Goal: Task Accomplishment & Management: Complete application form

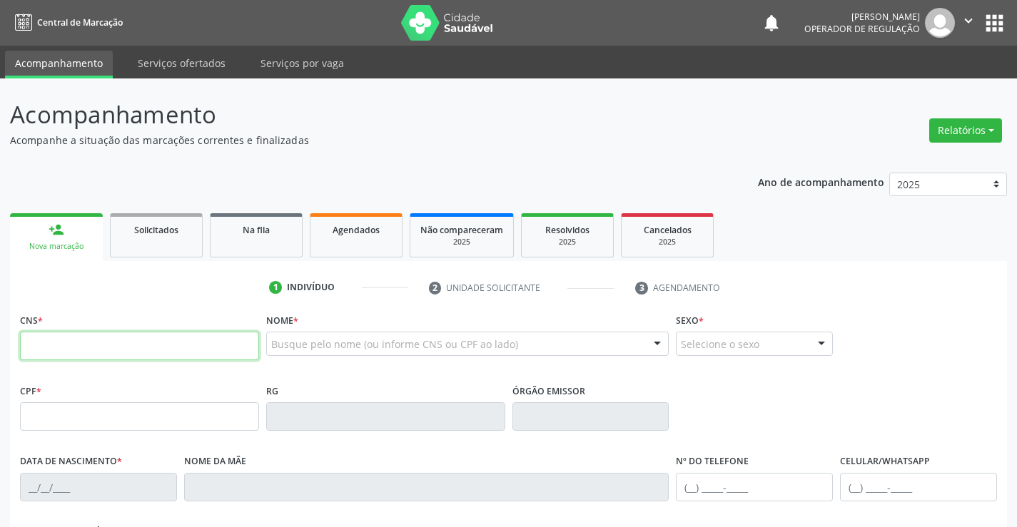
click at [88, 347] on input "text" at bounding box center [139, 346] width 239 height 29
click at [60, 349] on input "text" at bounding box center [139, 346] width 239 height 29
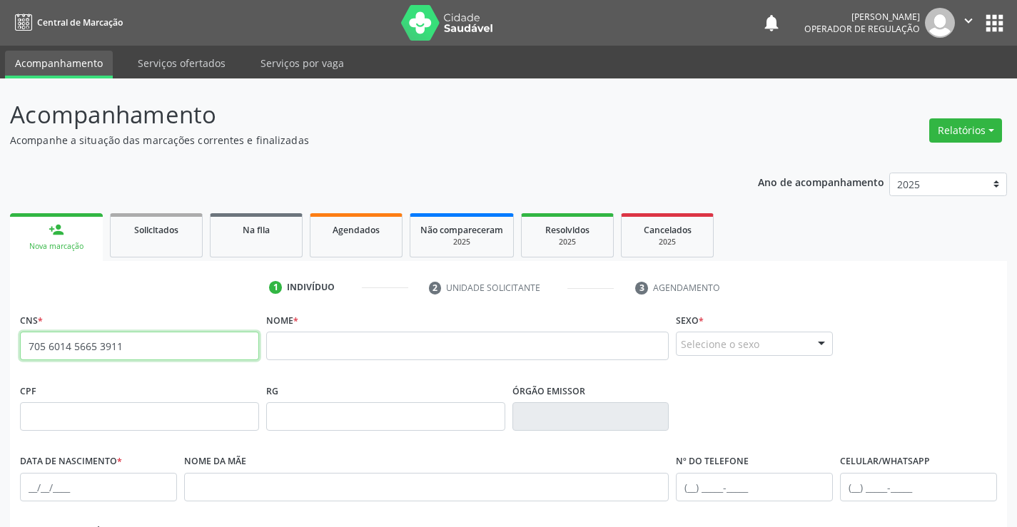
click at [147, 347] on input "705 6014 5665 3911" at bounding box center [139, 346] width 239 height 29
type input "7"
drag, startPoint x: 128, startPoint y: 352, endPoint x: 145, endPoint y: 348, distance: 16.8
click at [128, 352] on input "text" at bounding box center [139, 346] width 239 height 29
type input "705 6014 5665 3911"
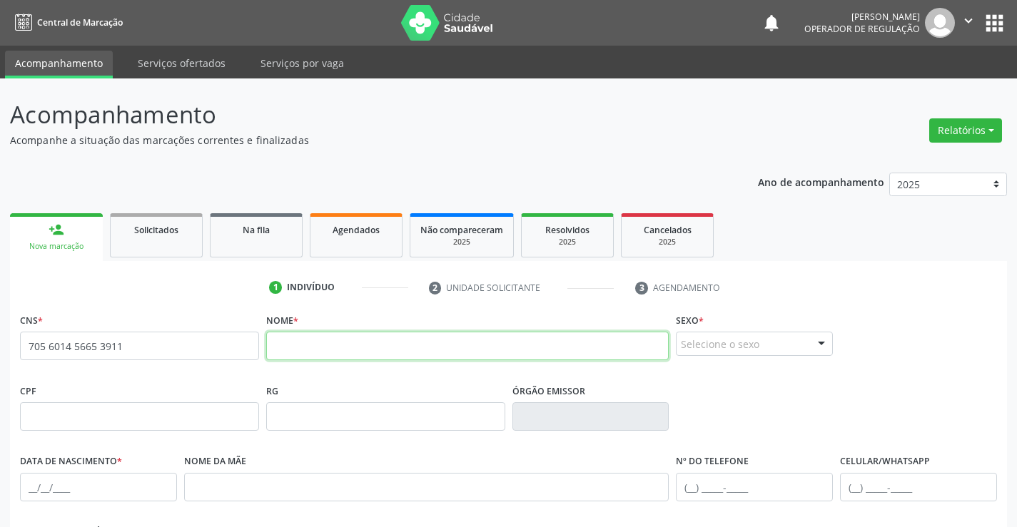
click at [307, 347] on input "text" at bounding box center [467, 346] width 403 height 29
type input "[PERSON_NAME][DEMOGRAPHIC_DATA] DO NASCIMENTO"
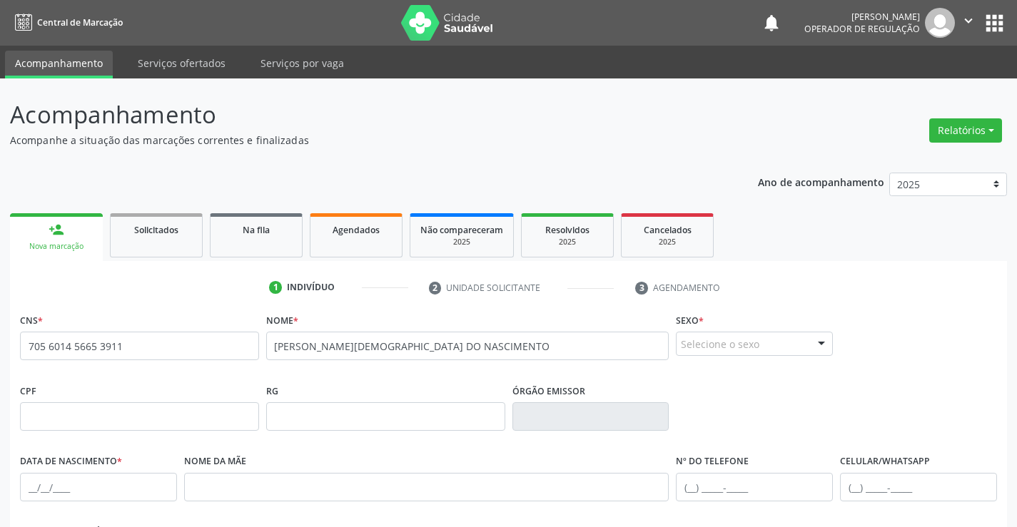
click at [787, 337] on div "Selecione o sexo" at bounding box center [754, 344] width 157 height 24
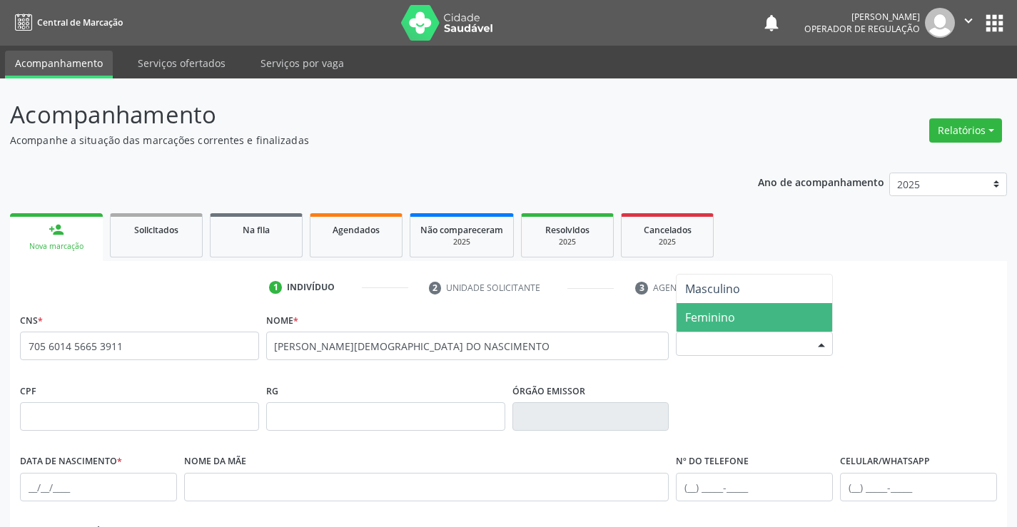
click at [722, 316] on span "Feminino" at bounding box center [710, 318] width 50 height 16
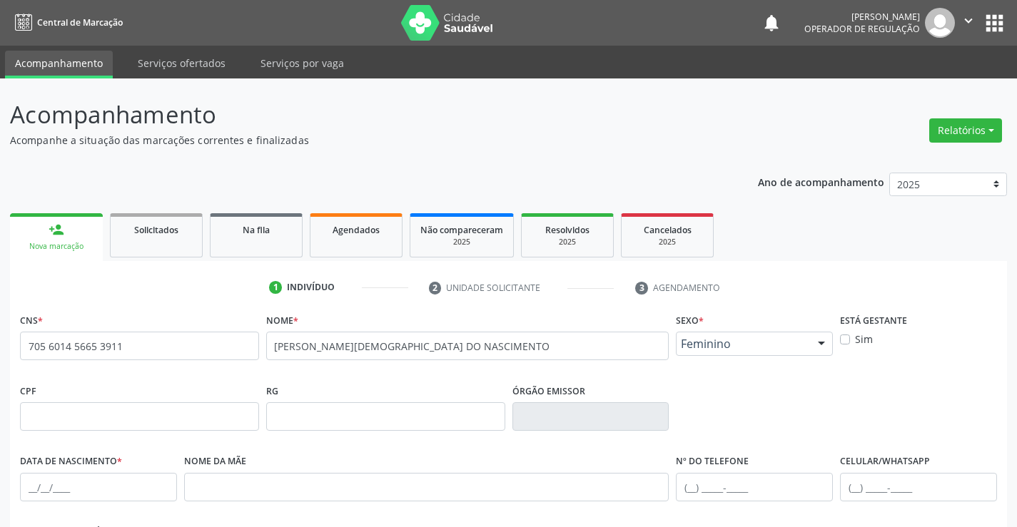
scroll to position [214, 0]
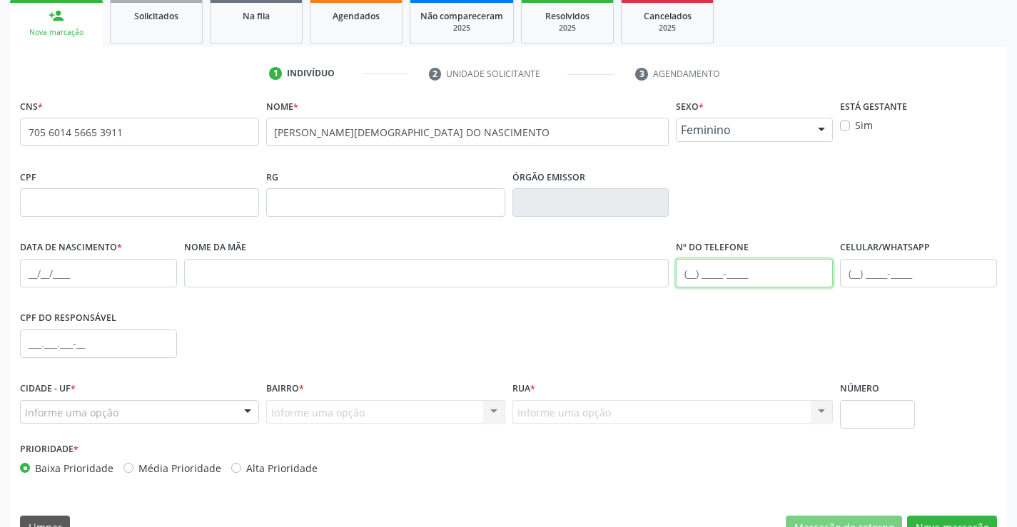
click at [731, 269] on input "text" at bounding box center [754, 273] width 157 height 29
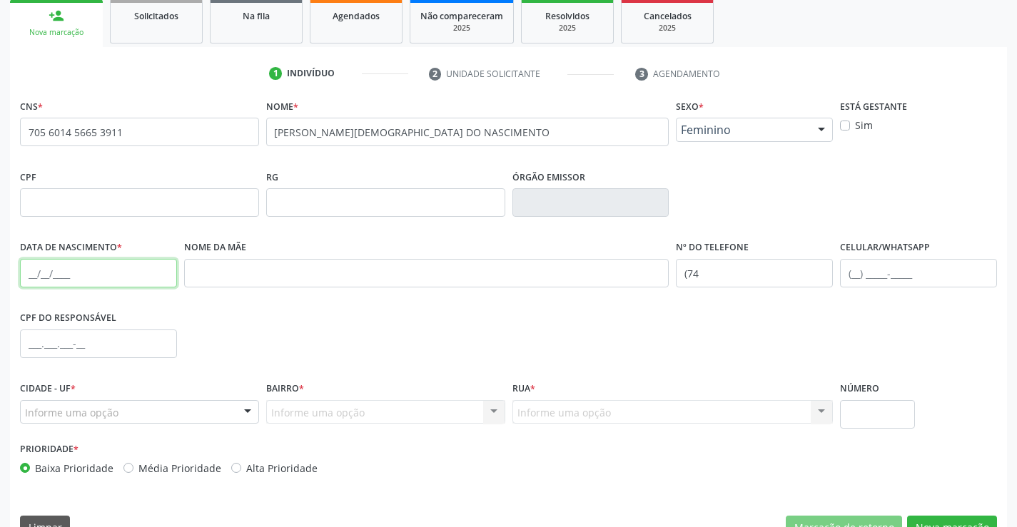
click at [55, 276] on input "text" at bounding box center [98, 273] width 157 height 29
click at [716, 272] on input "(74" at bounding box center [754, 273] width 157 height 29
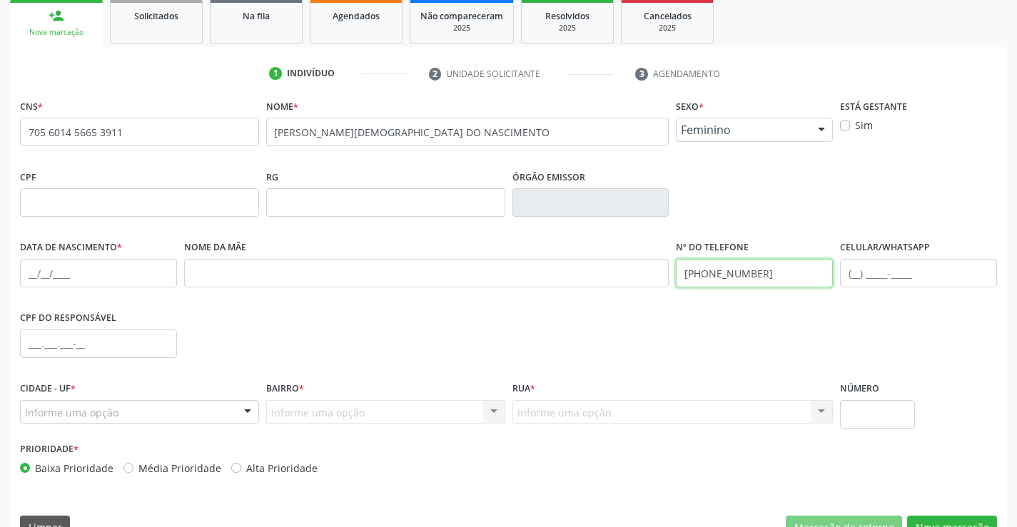
type input "[PHONE_NUMBER]"
click at [885, 265] on input "text" at bounding box center [918, 273] width 157 height 29
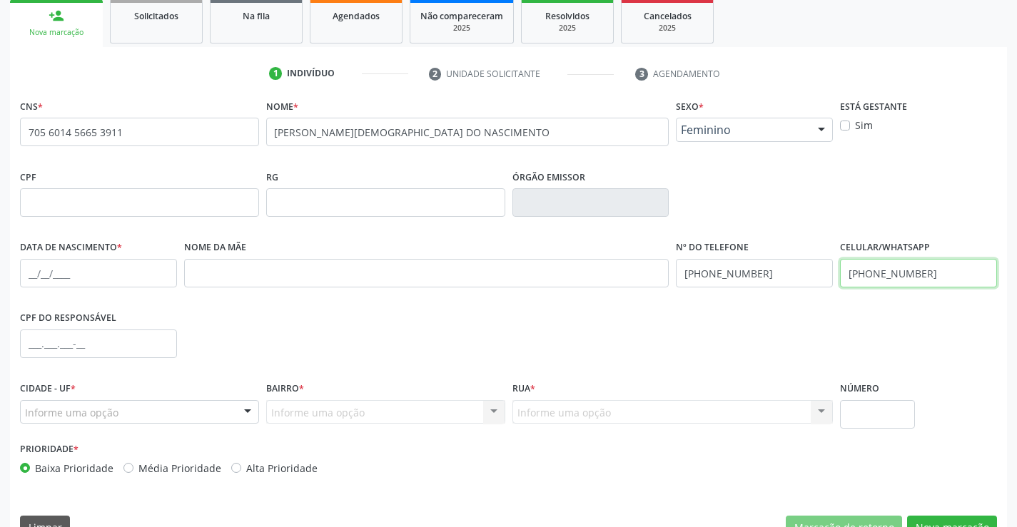
type input "[PHONE_NUMBER]"
click at [196, 401] on div "Informe uma opção" at bounding box center [139, 412] width 239 height 24
click at [86, 342] on input "text" at bounding box center [98, 344] width 157 height 29
click at [85, 278] on input "text" at bounding box center [98, 273] width 157 height 29
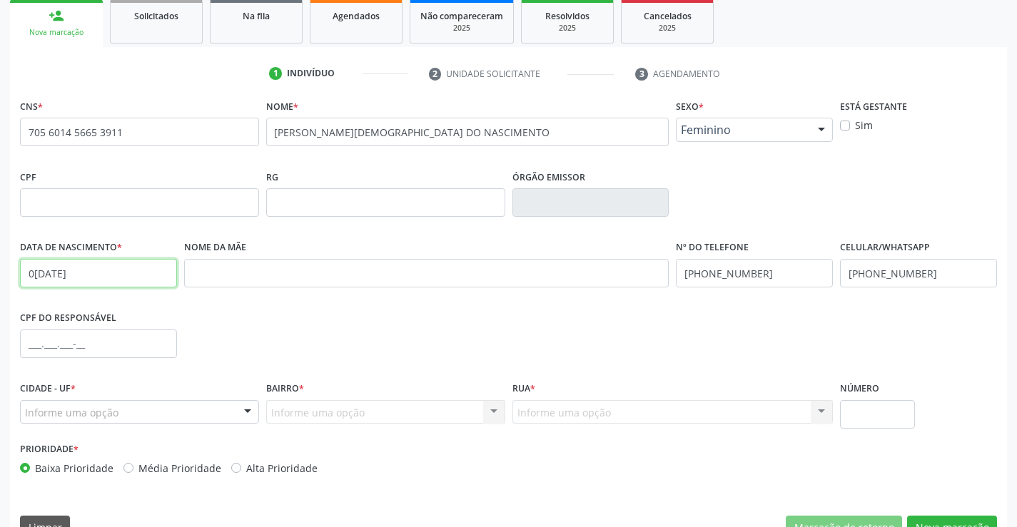
type input "[DATE]"
click at [215, 415] on div "Informe uma opção" at bounding box center [139, 412] width 239 height 24
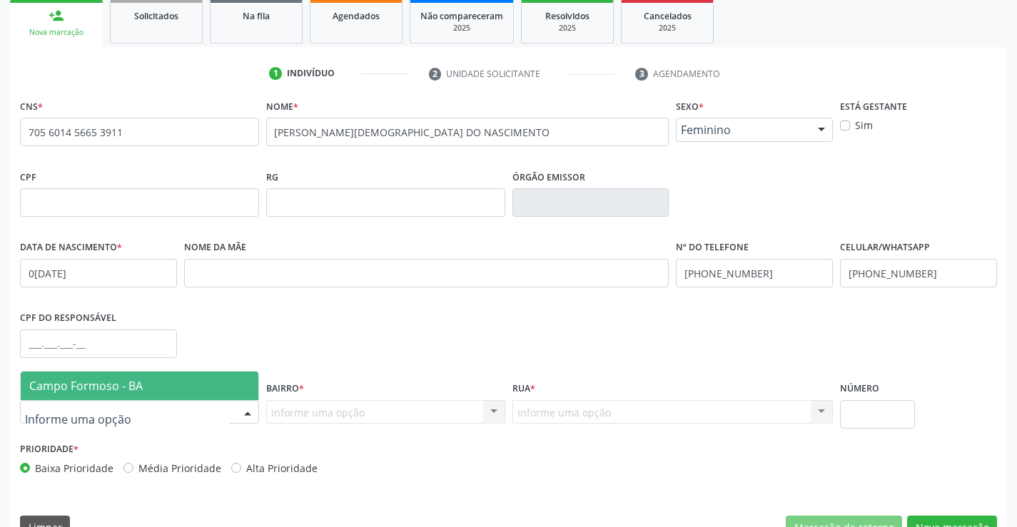
click at [109, 380] on span "Campo Formoso - BA" at bounding box center [85, 386] width 113 height 16
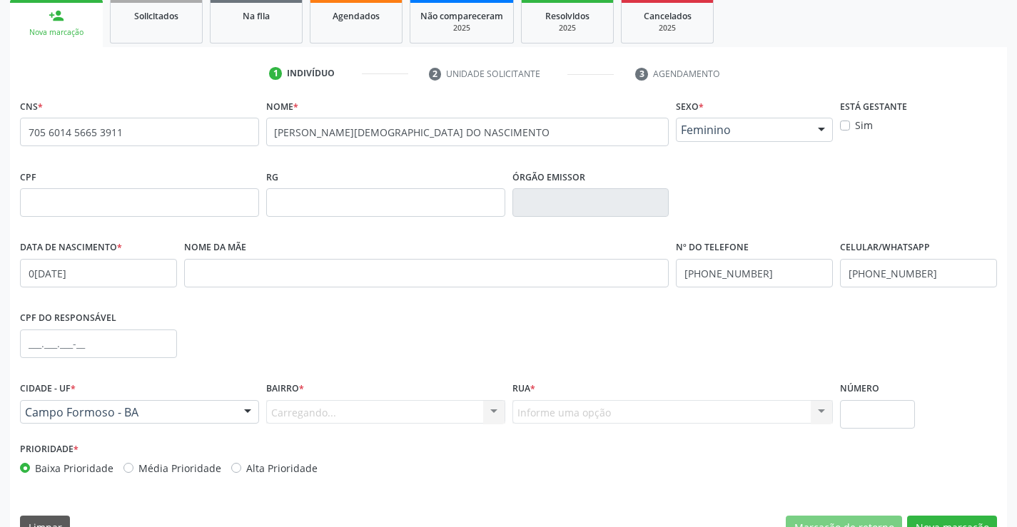
click at [470, 414] on div "Carregando... Nenhum resultado encontrado para: " " Nenhuma opção encontrada. D…" at bounding box center [385, 412] width 239 height 24
click at [480, 415] on div "Informe uma opção" at bounding box center [385, 412] width 239 height 24
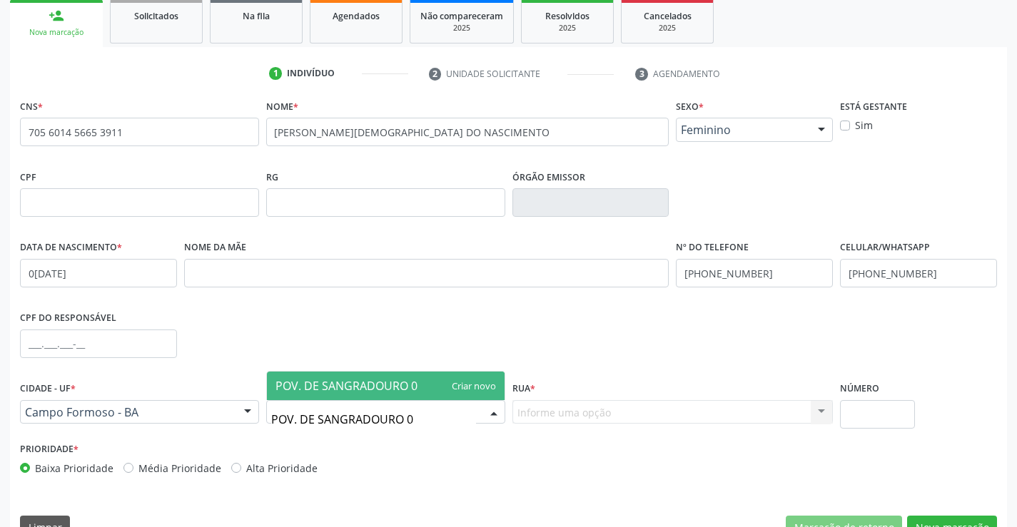
type input "POV. DE SANGRADOURO 01"
click at [393, 386] on span "POV. DE SANGRADOURO 01" at bounding box center [349, 386] width 148 height 16
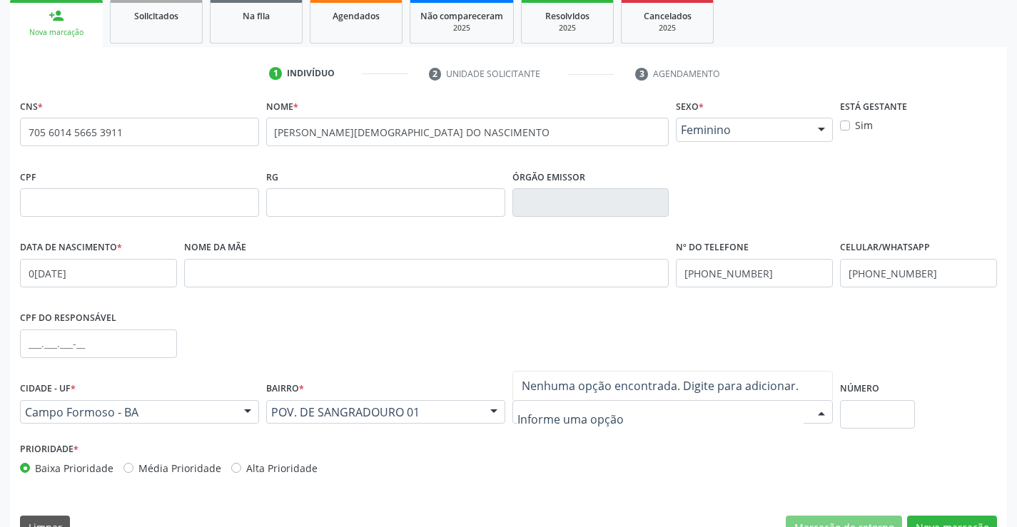
click at [661, 410] on div at bounding box center [672, 412] width 321 height 24
click at [664, 410] on input "text" at bounding box center [660, 419] width 287 height 29
click at [638, 410] on input "text" at bounding box center [660, 419] width 287 height 29
click at [642, 410] on input "text" at bounding box center [660, 419] width 287 height 29
click at [761, 411] on input "text" at bounding box center [660, 419] width 287 height 29
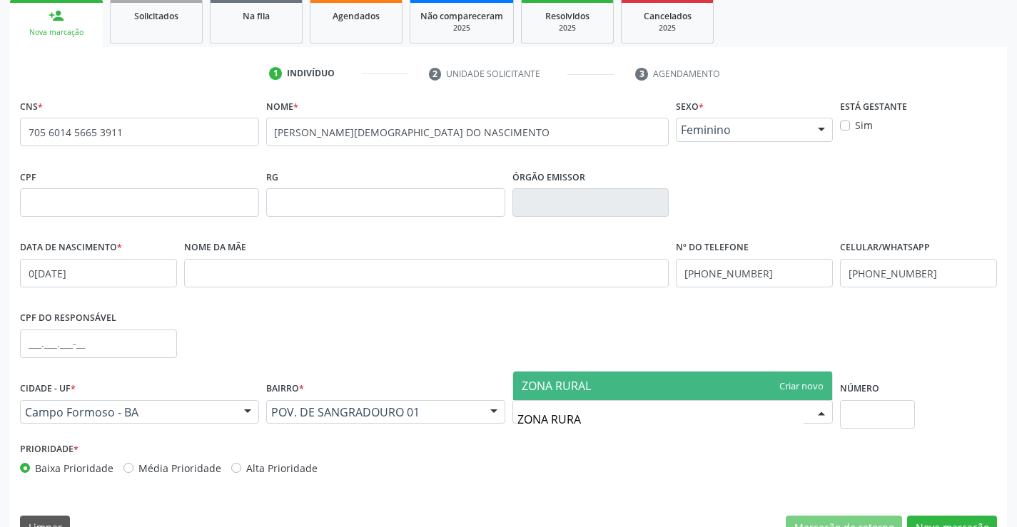
type input "ZONA RURAL"
click at [679, 391] on span "ZONA RURAL" at bounding box center [673, 386] width 320 height 29
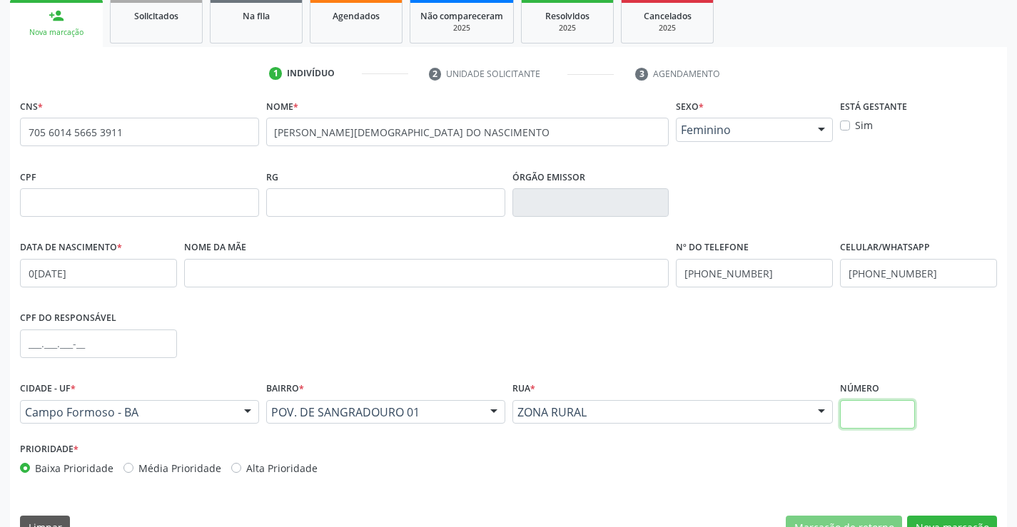
click at [897, 408] on input "text" at bounding box center [877, 414] width 75 height 29
type input "SN"
click at [946, 519] on button "Nova marcação" at bounding box center [952, 528] width 90 height 24
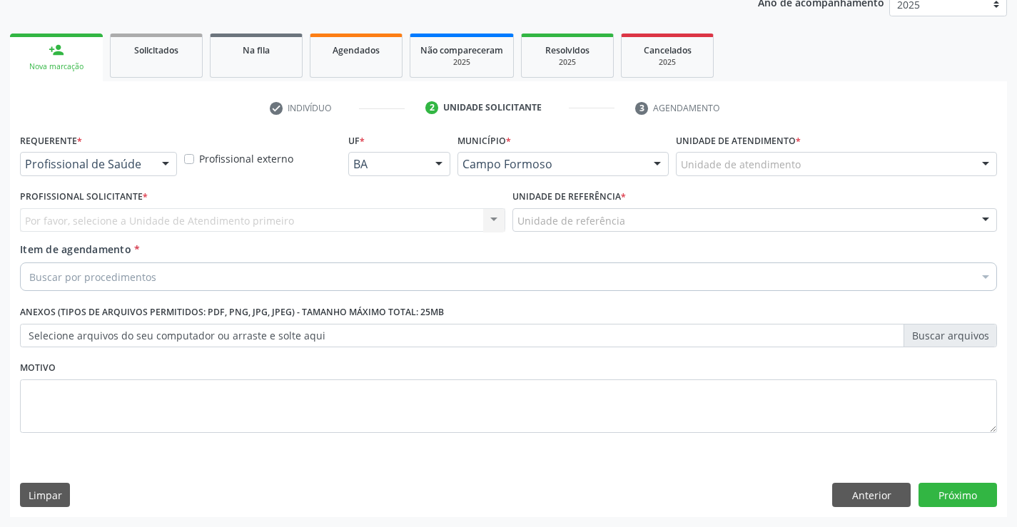
scroll to position [180, 0]
click at [155, 160] on div at bounding box center [165, 165] width 21 height 24
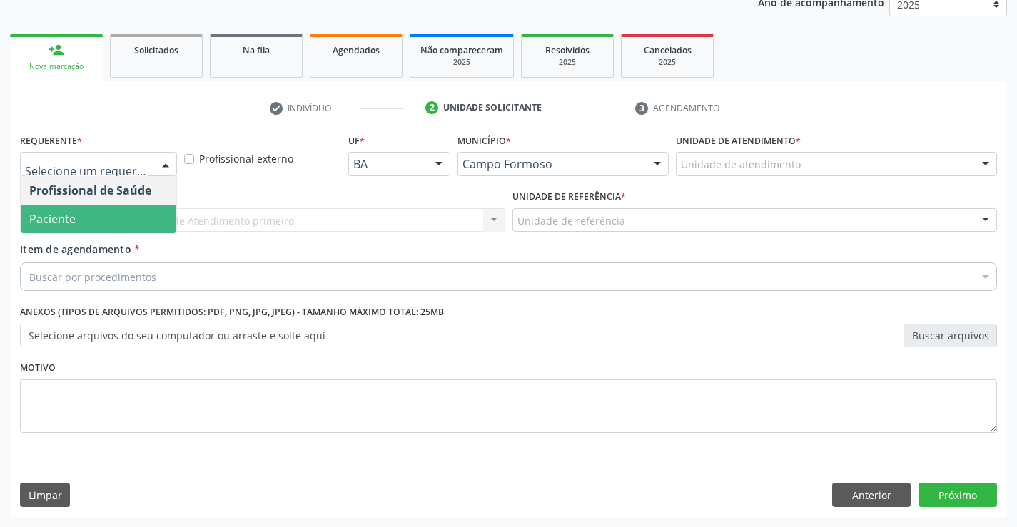
click at [67, 216] on span "Paciente" at bounding box center [52, 219] width 46 height 16
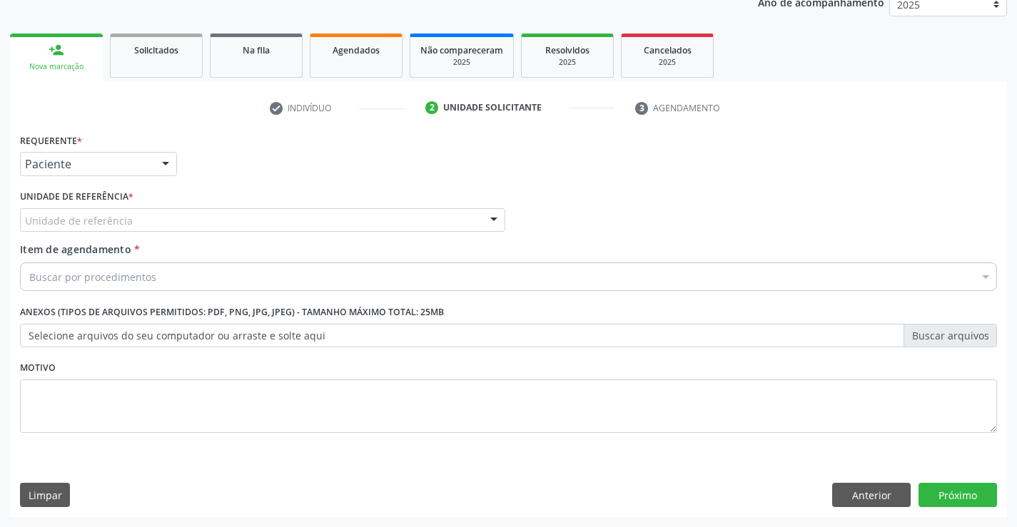
click at [258, 225] on div "Unidade de referência" at bounding box center [262, 220] width 485 height 24
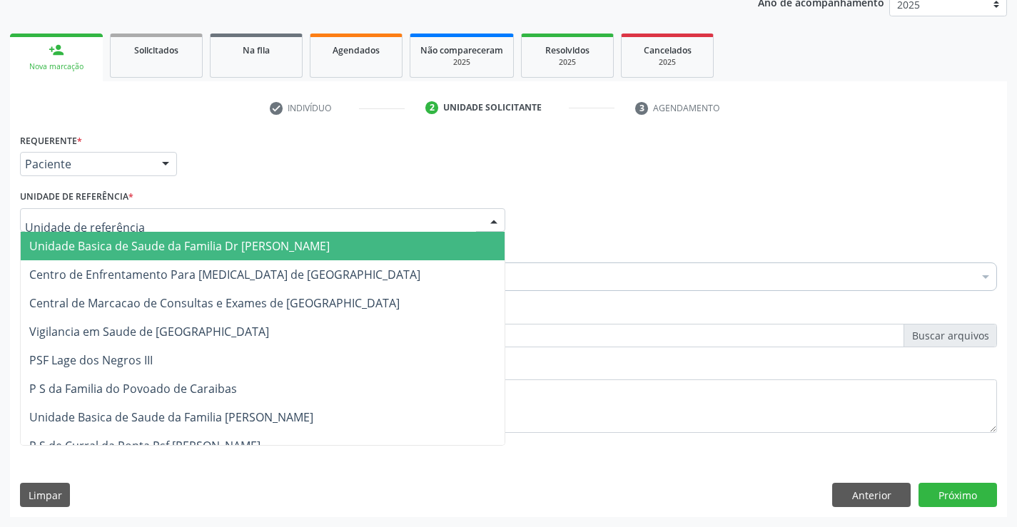
click at [161, 245] on span "Unidade Basica de Saude da Familia Dr [PERSON_NAME]" at bounding box center [179, 246] width 300 height 16
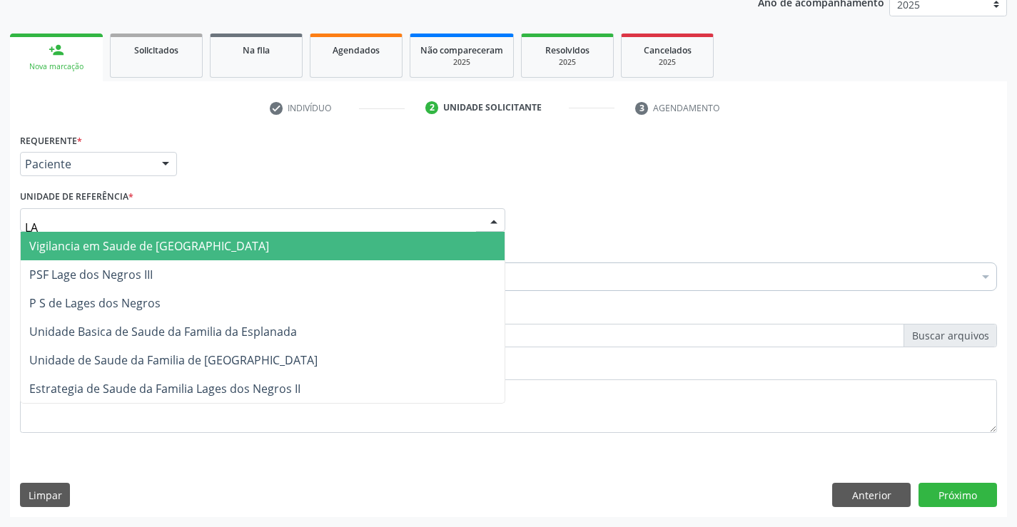
type input "LAG"
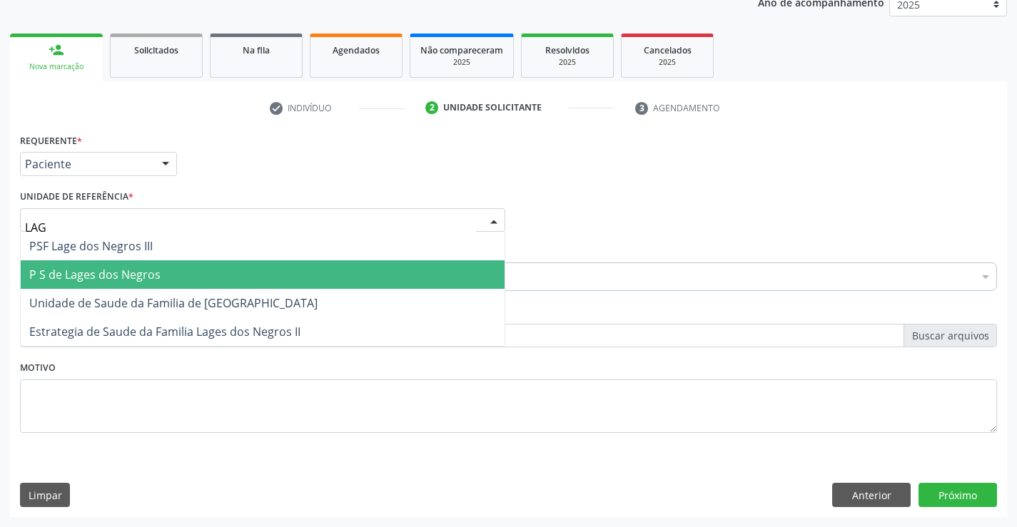
click at [89, 275] on span "P S de Lages dos Negros" at bounding box center [94, 275] width 131 height 16
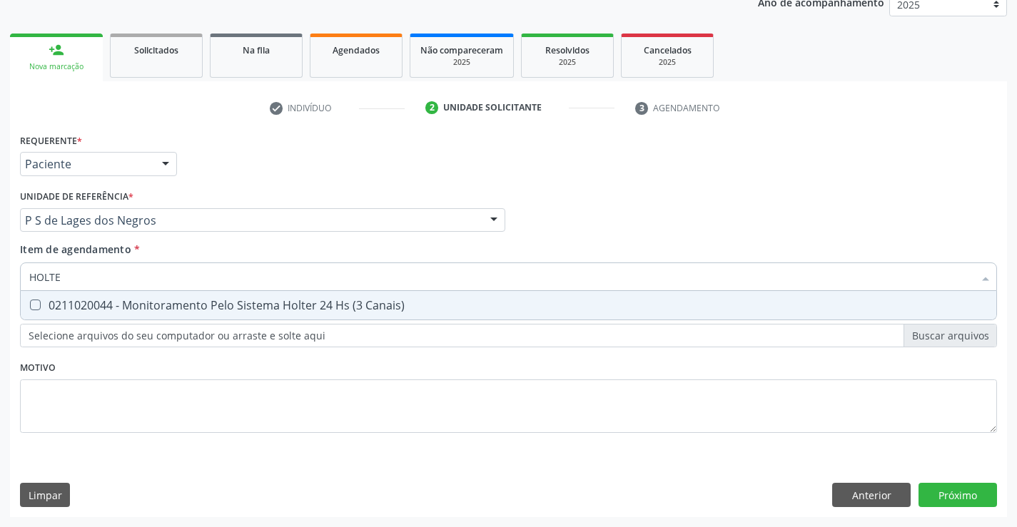
type input "HOLTER"
click at [282, 311] on div "0211020044 - Monitoramento Pelo Sistema Holter 24 Hs (3 Canais)" at bounding box center [508, 305] width 958 height 11
checkbox Canais\) "true"
click at [430, 411] on div "Requerente * Paciente Profissional de Saúde Paciente Nenhum resultado encontrad…" at bounding box center [508, 291] width 977 height 323
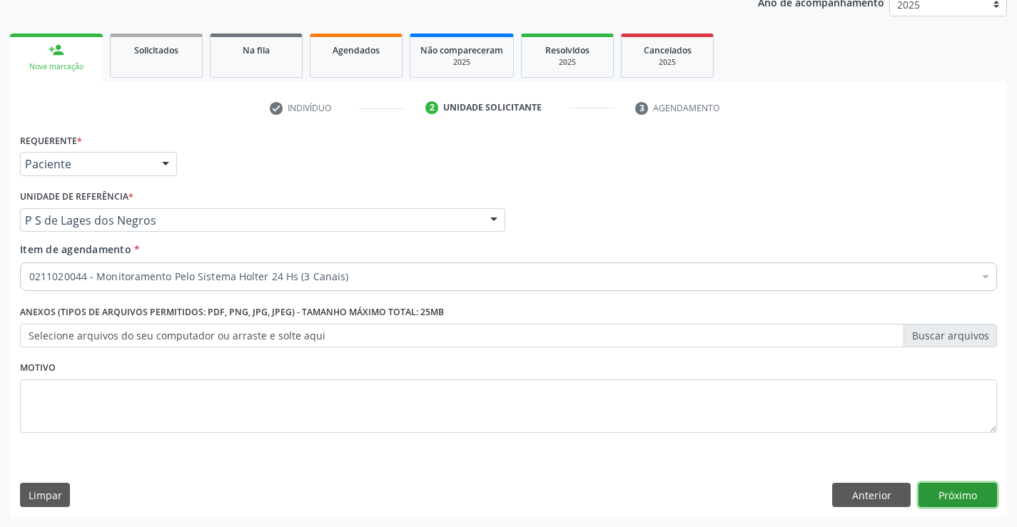
click at [950, 492] on button "Próximo" at bounding box center [957, 495] width 78 height 24
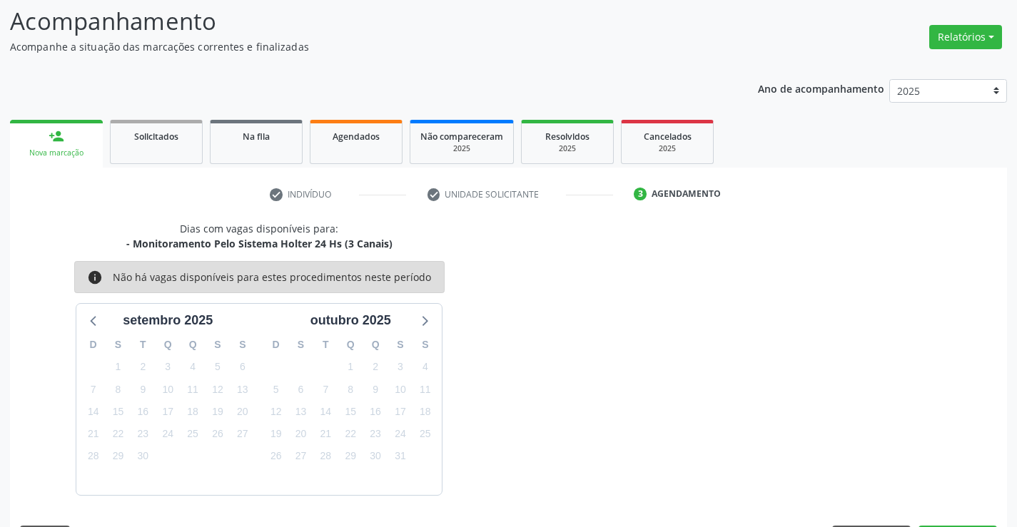
scroll to position [136, 0]
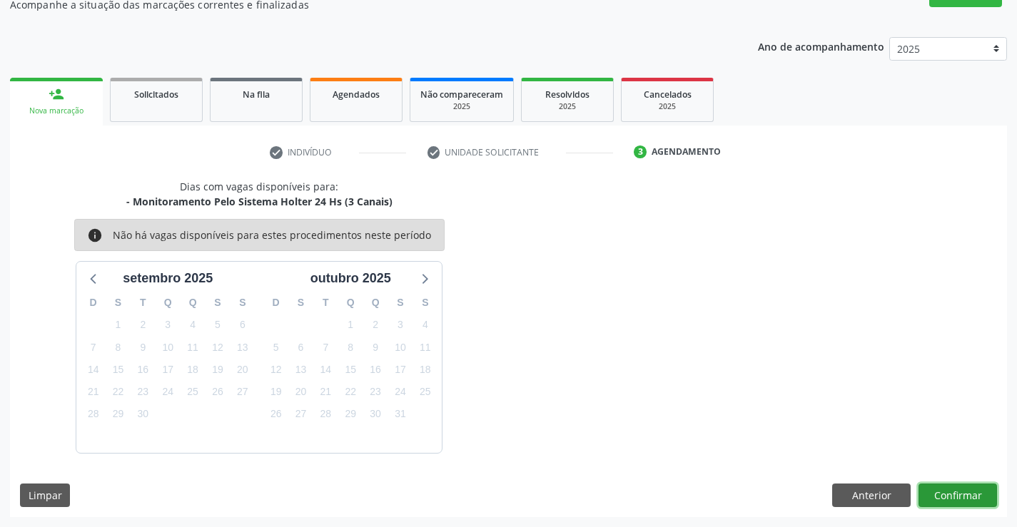
click at [959, 494] on button "Confirmar" at bounding box center [957, 496] width 78 height 24
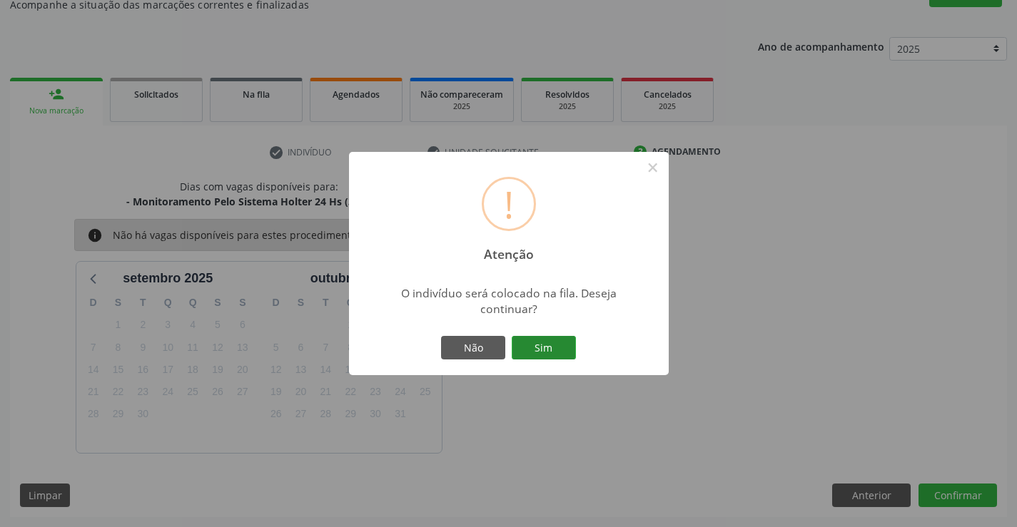
click at [567, 354] on button "Sim" at bounding box center [544, 348] width 64 height 24
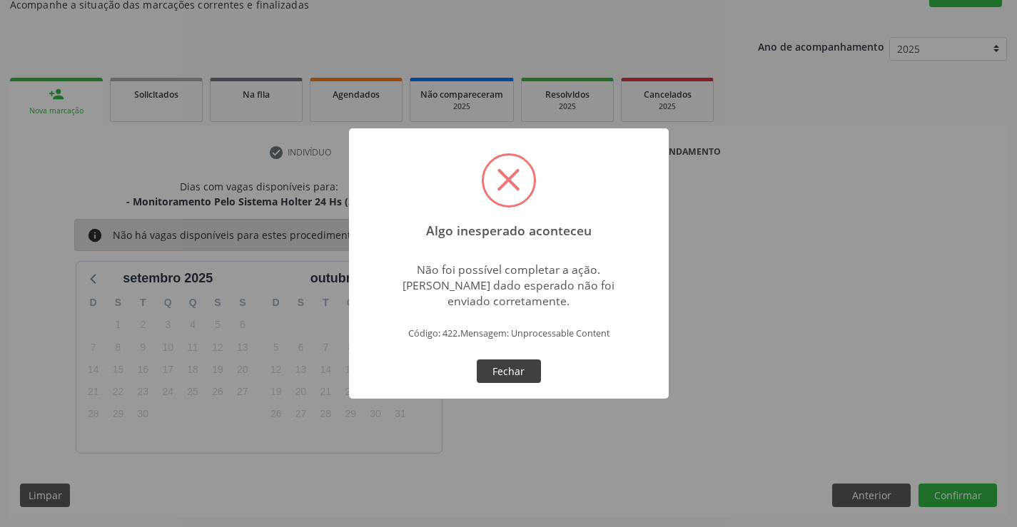
click at [527, 371] on button "Fechar" at bounding box center [509, 372] width 64 height 24
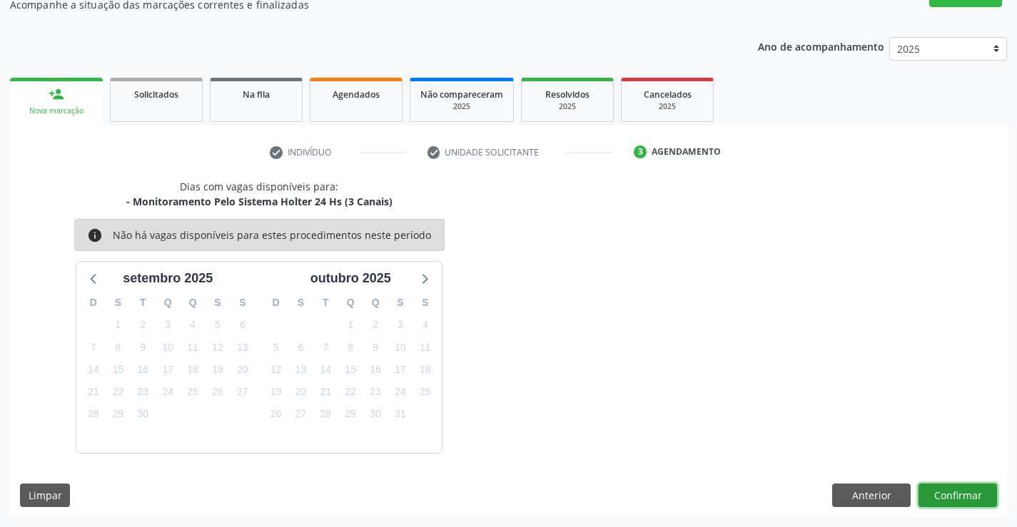
click at [963, 492] on button "Confirmar" at bounding box center [957, 496] width 78 height 24
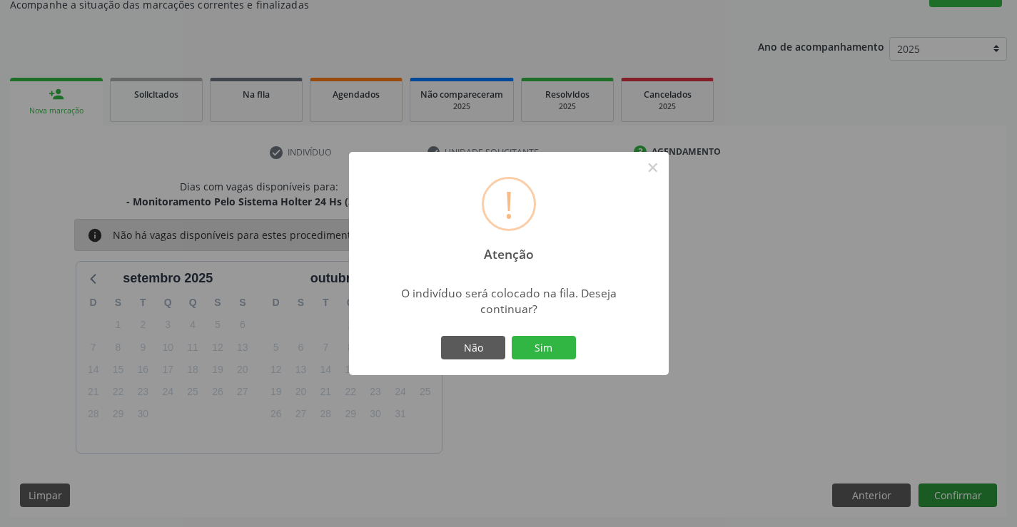
click at [963, 492] on div "! Atenção × O indivíduo será colocado na fila. Deseja continuar? Não Sim" at bounding box center [508, 263] width 1017 height 527
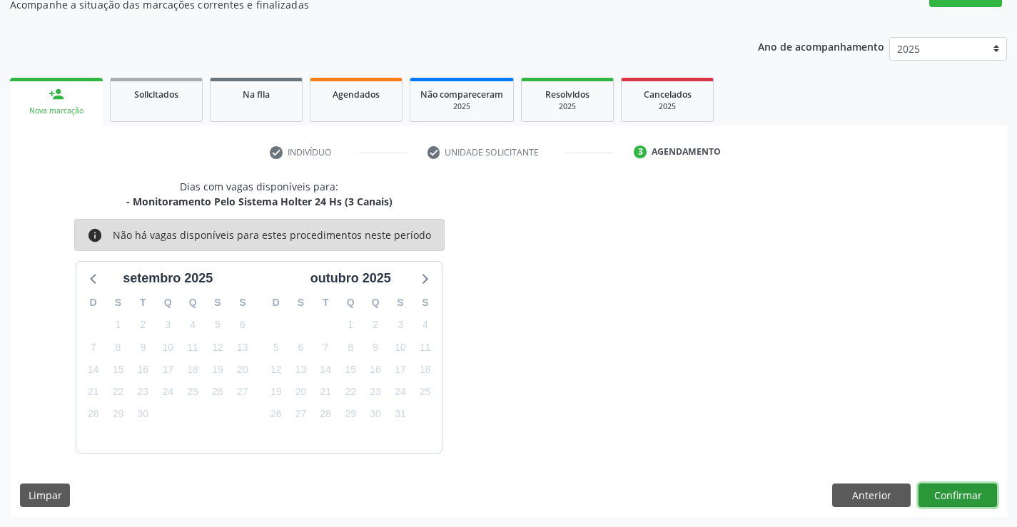
click at [963, 492] on button "Confirmar" at bounding box center [957, 496] width 78 height 24
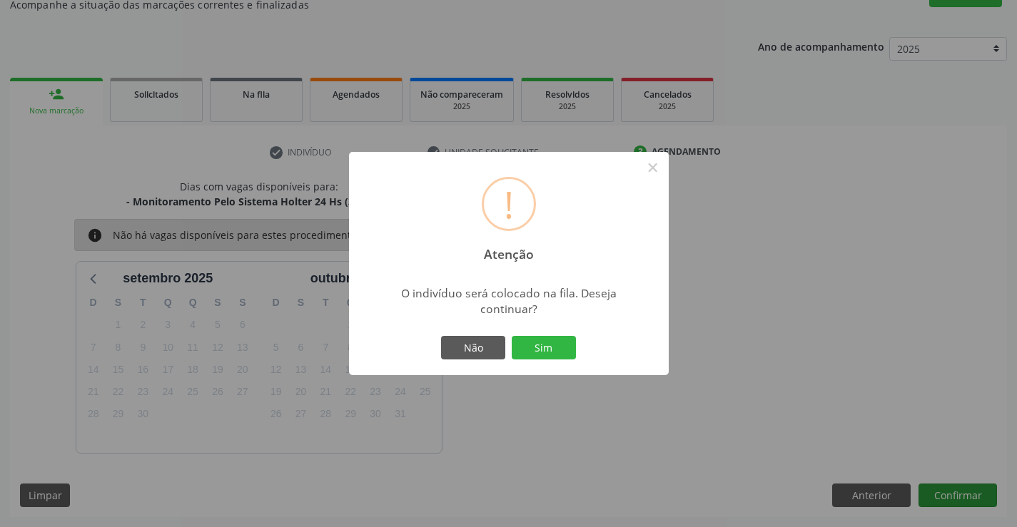
click at [963, 492] on div "! Atenção × O indivíduo será colocado na fila. Deseja continuar? Não Sim" at bounding box center [508, 263] width 1017 height 527
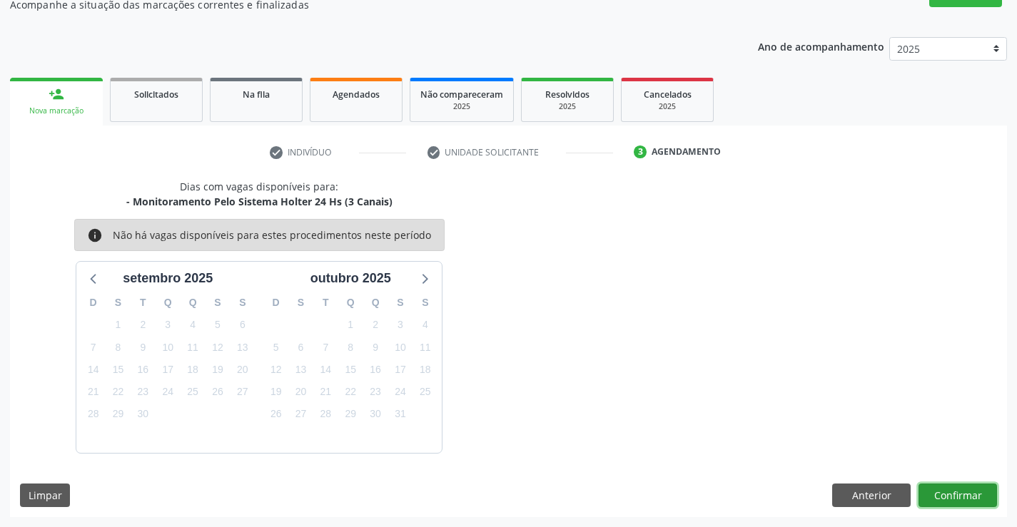
click at [963, 492] on button "Confirmar" at bounding box center [957, 496] width 78 height 24
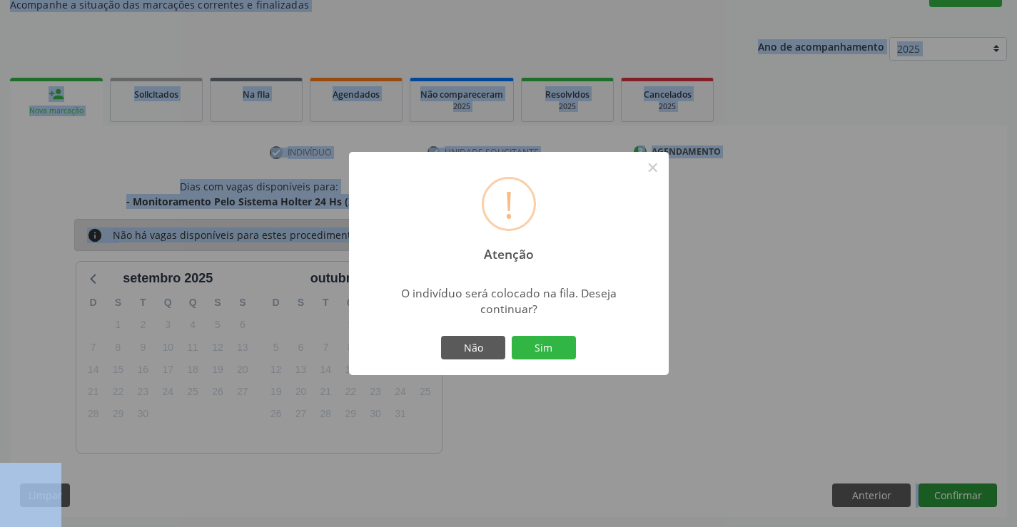
click at [963, 492] on div "! Atenção × O indivíduo será colocado na fila. Deseja continuar? Não Sim" at bounding box center [508, 263] width 1017 height 527
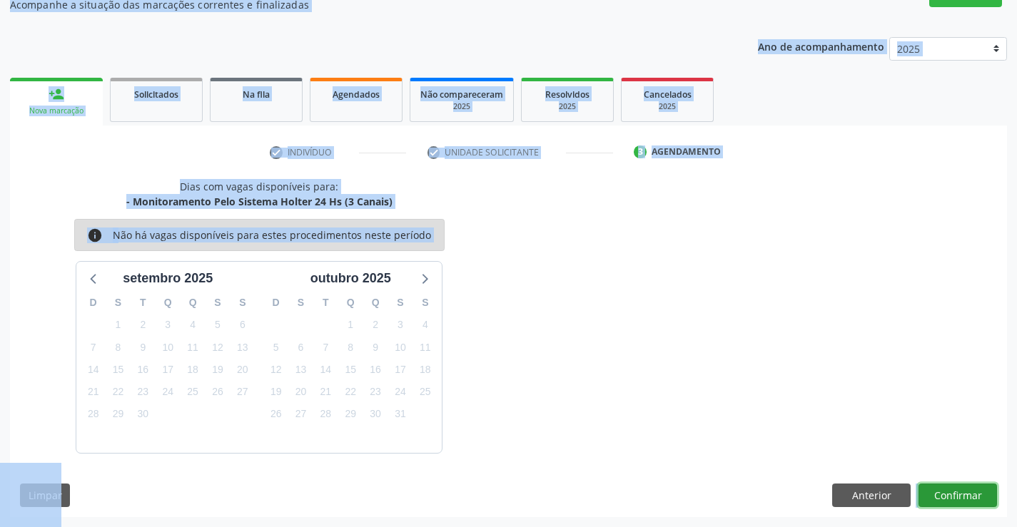
click at [962, 497] on button "Confirmar" at bounding box center [957, 496] width 78 height 24
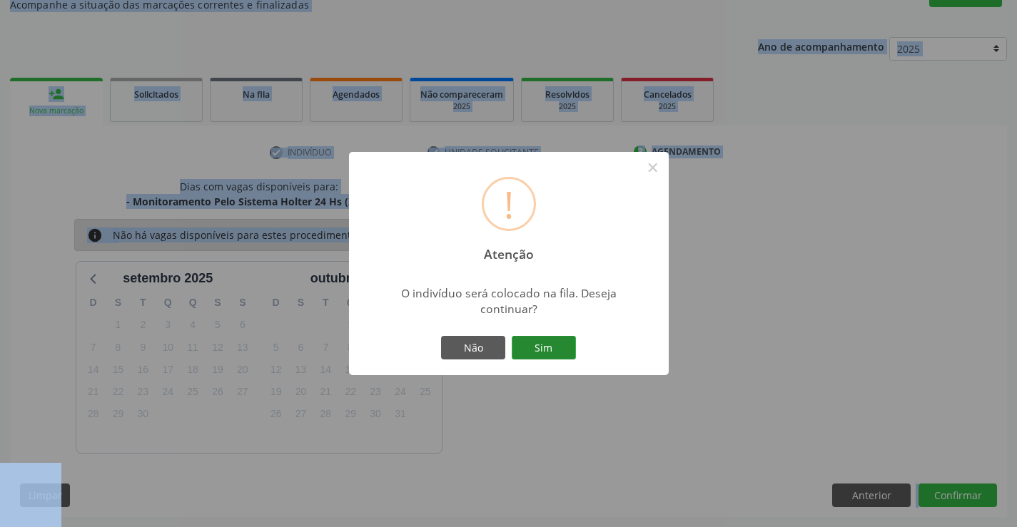
click at [567, 358] on button "Sim" at bounding box center [544, 348] width 64 height 24
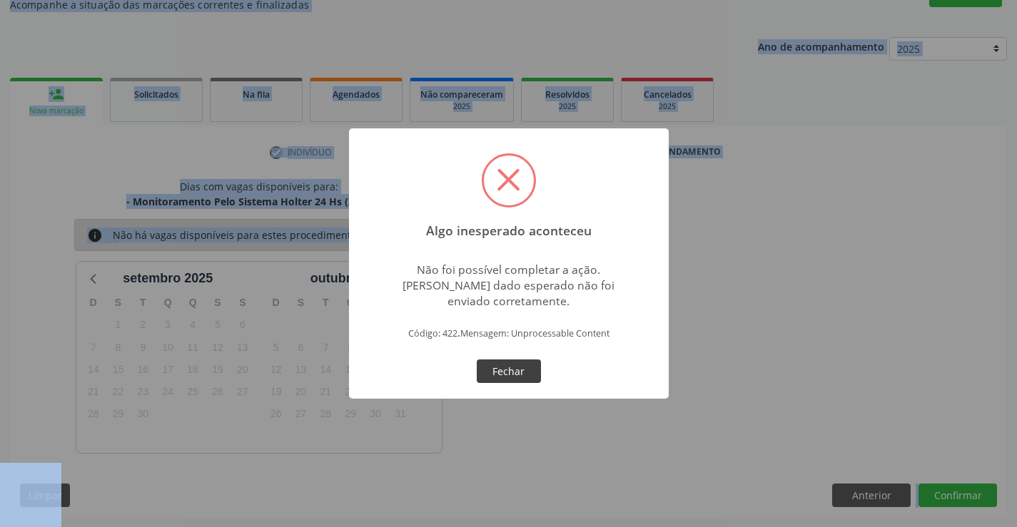
click at [501, 377] on button "Fechar" at bounding box center [509, 372] width 64 height 24
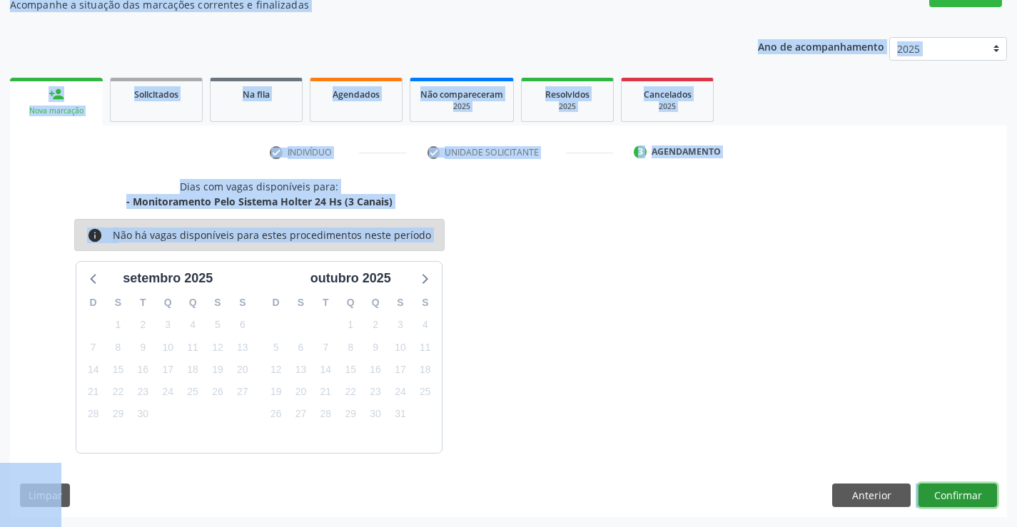
click at [945, 490] on button "Confirmar" at bounding box center [957, 496] width 78 height 24
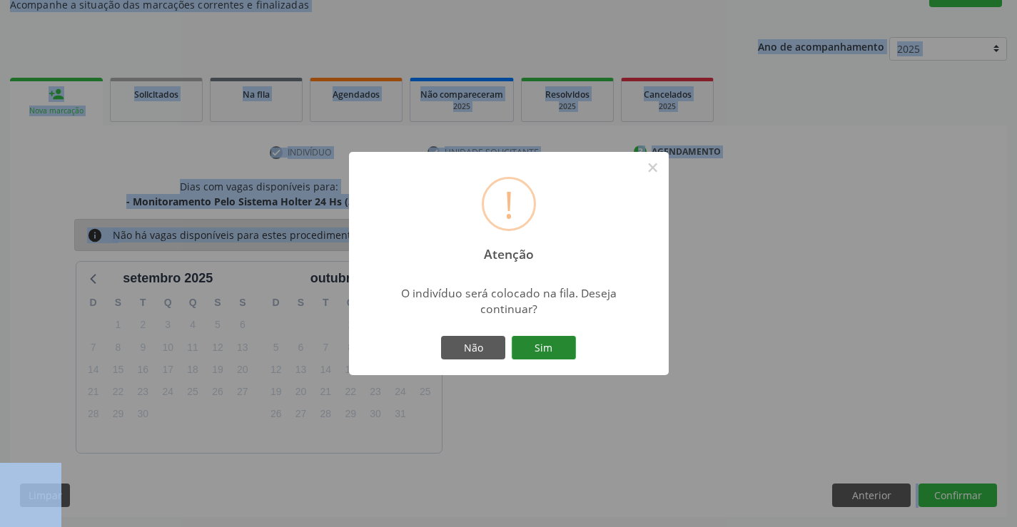
click at [559, 345] on button "Sim" at bounding box center [544, 348] width 64 height 24
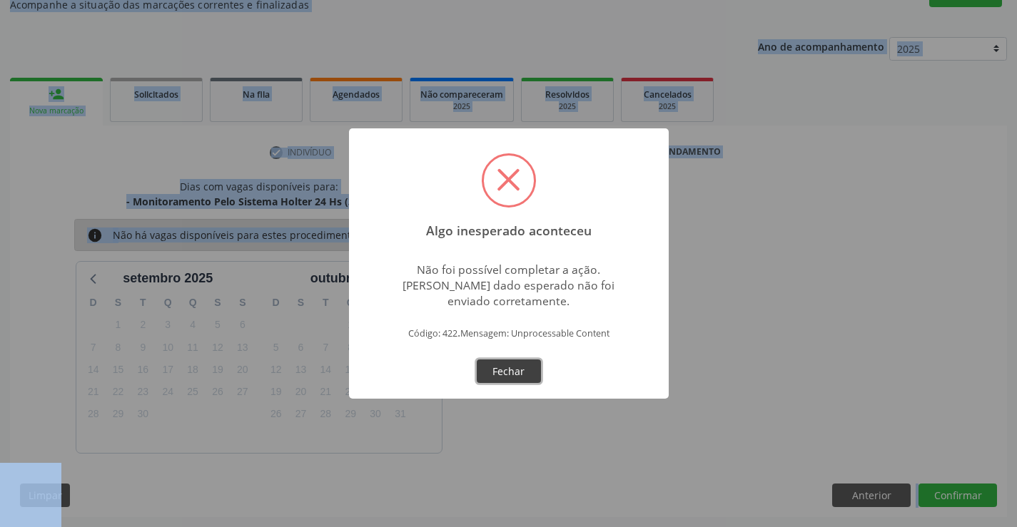
click at [512, 376] on button "Fechar" at bounding box center [509, 372] width 64 height 24
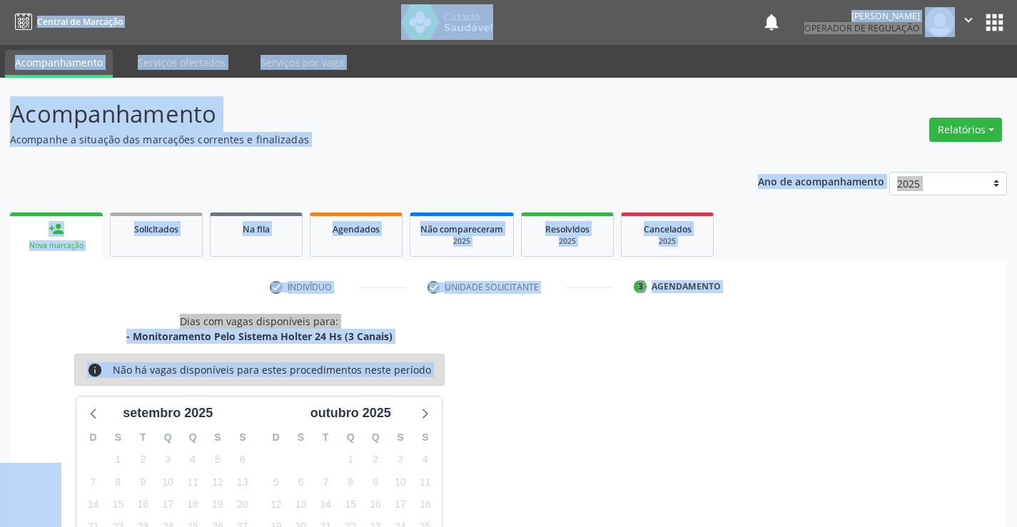
scroll to position [0, 0]
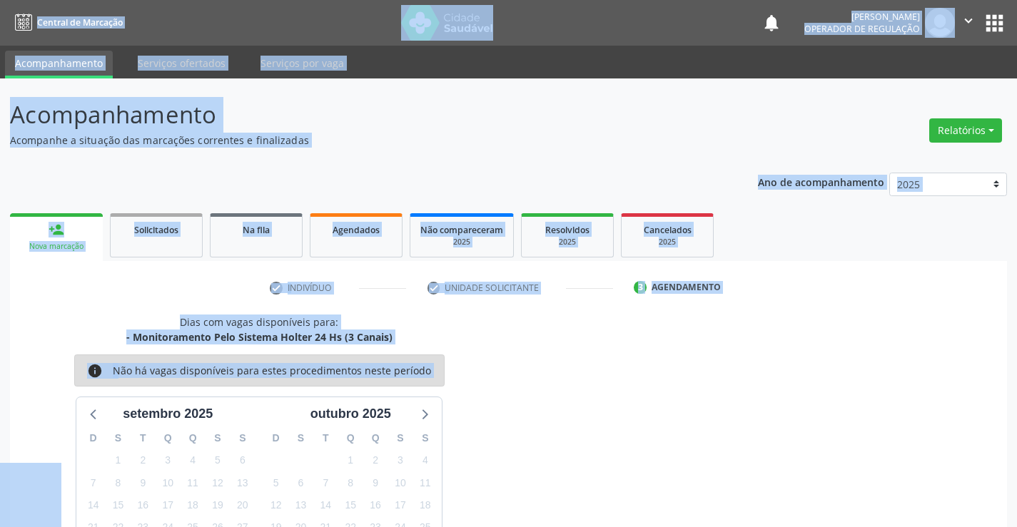
click at [971, 22] on icon "" at bounding box center [968, 21] width 16 height 16
click at [913, 82] on link "Sair" at bounding box center [932, 87] width 98 height 20
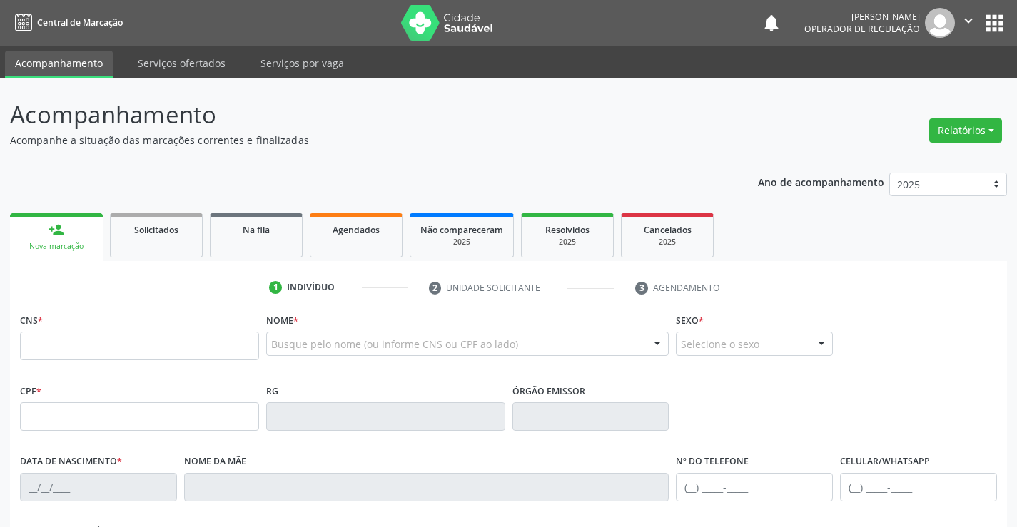
click at [101, 352] on input "text" at bounding box center [139, 346] width 239 height 29
type input "705 6014 5665 3911"
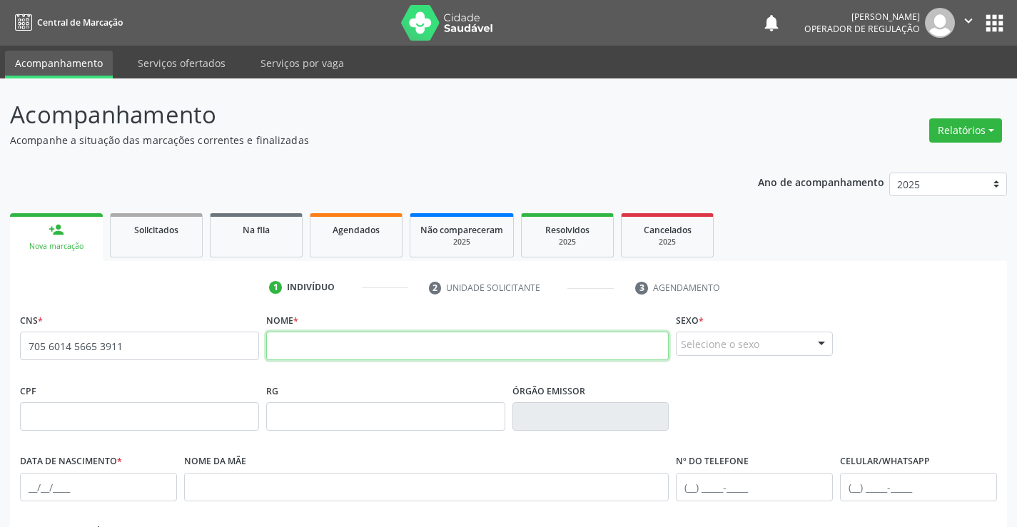
click at [298, 345] on input "text" at bounding box center [467, 346] width 403 height 29
type input "[PERSON_NAME][DEMOGRAPHIC_DATA] DO NASCIMENTO"
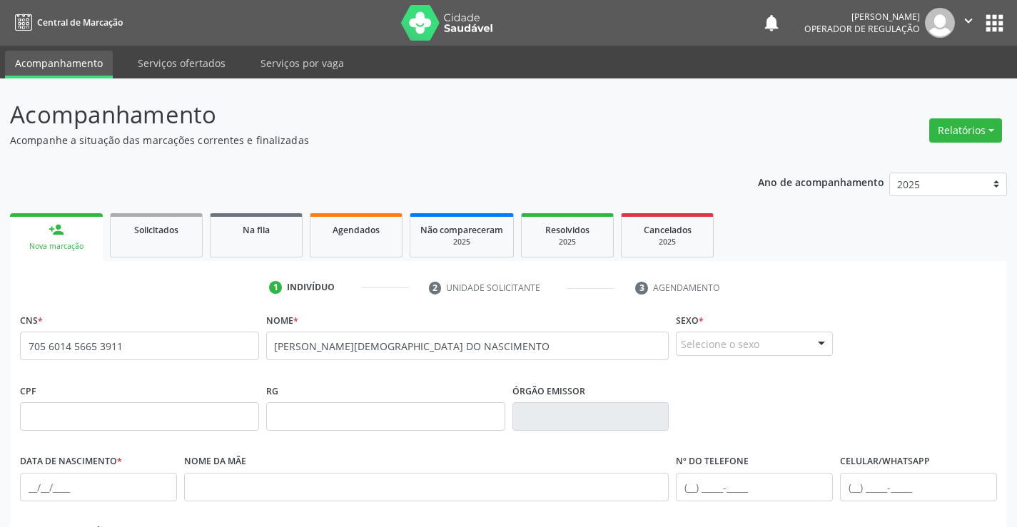
click at [821, 343] on div at bounding box center [821, 345] width 21 height 24
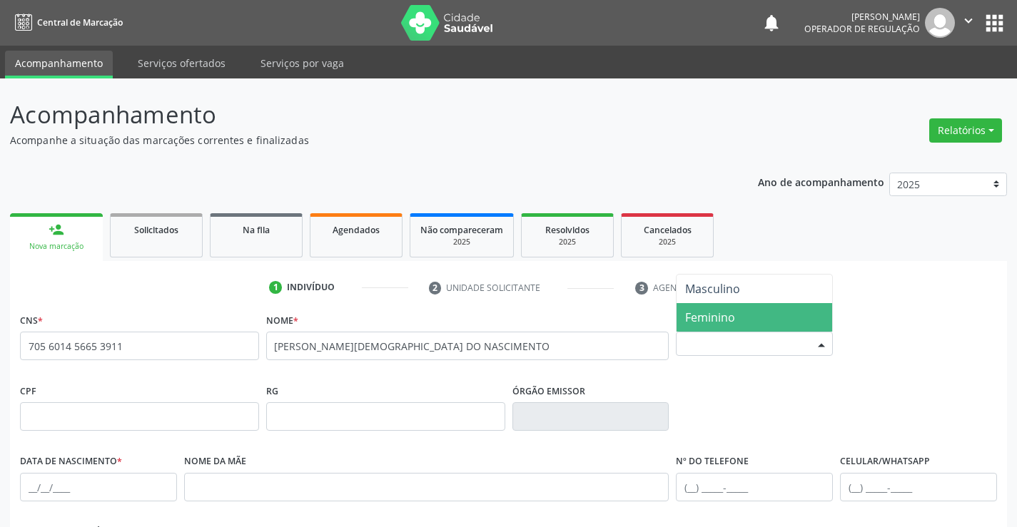
click at [726, 319] on span "Feminino" at bounding box center [710, 318] width 50 height 16
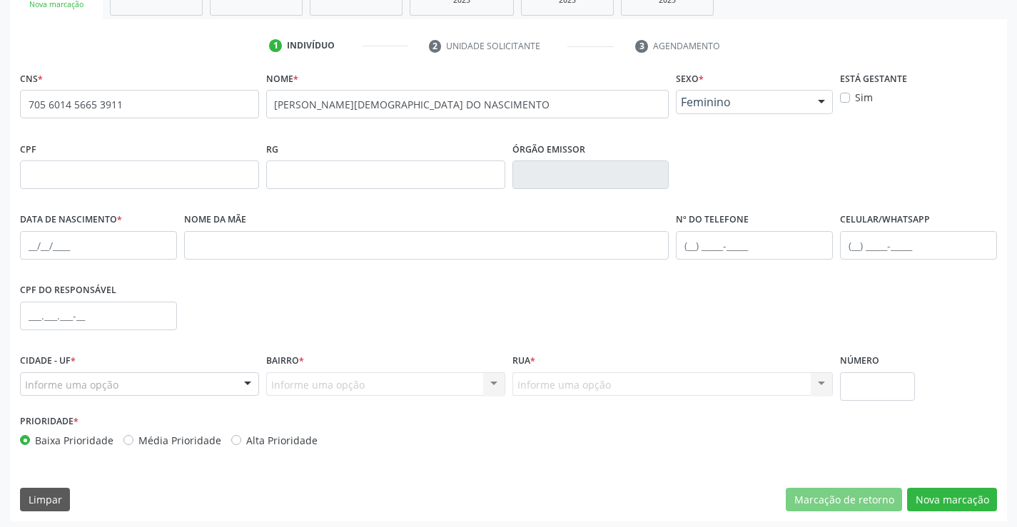
scroll to position [246, 0]
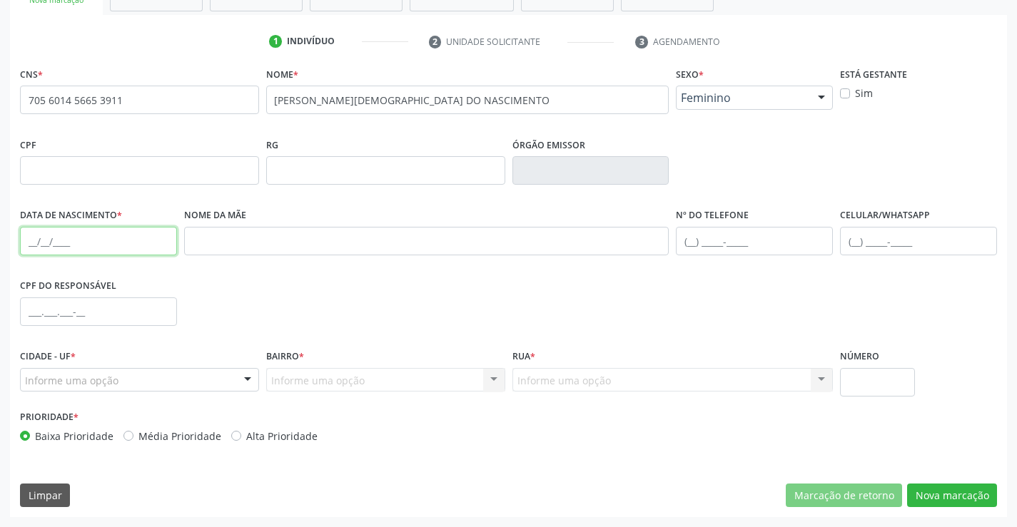
click at [54, 233] on input "text" at bounding box center [98, 241] width 157 height 29
type input "4"
type input "[DATE]"
drag, startPoint x: 729, startPoint y: 237, endPoint x: 918, endPoint y: 283, distance: 194.0
click at [729, 237] on input "text" at bounding box center [754, 241] width 157 height 29
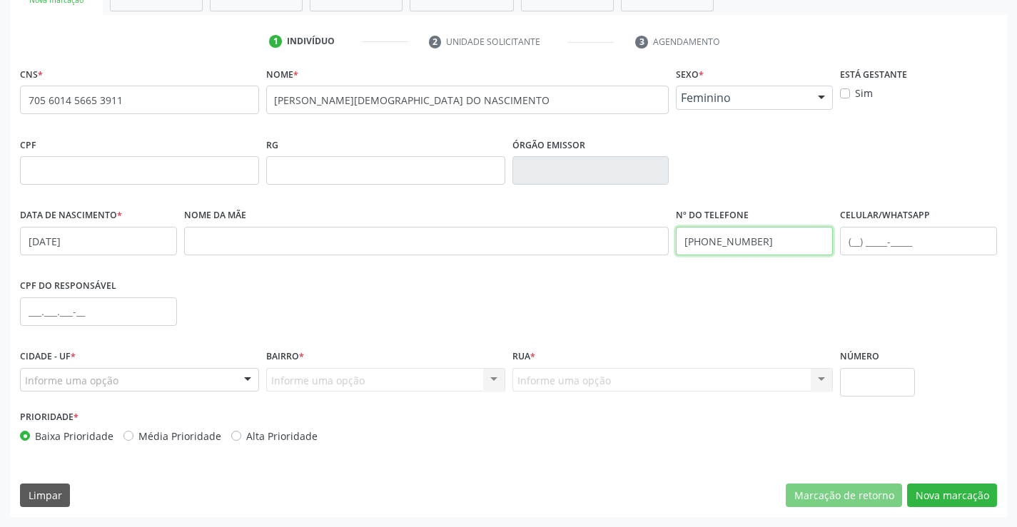
type input "[PHONE_NUMBER]"
click at [885, 241] on input "text" at bounding box center [918, 241] width 157 height 29
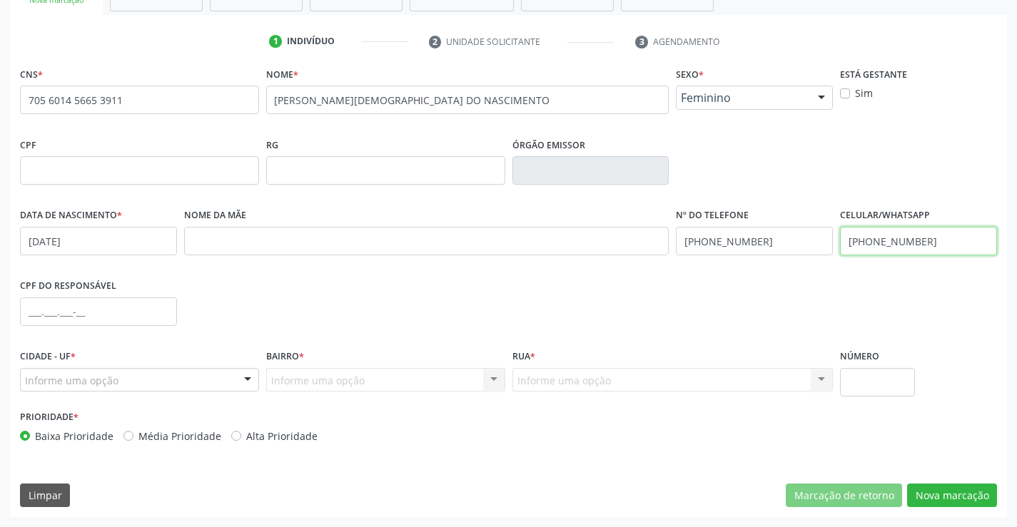
type input "[PHONE_NUMBER]"
click at [181, 379] on div "Informe uma opção" at bounding box center [139, 380] width 239 height 24
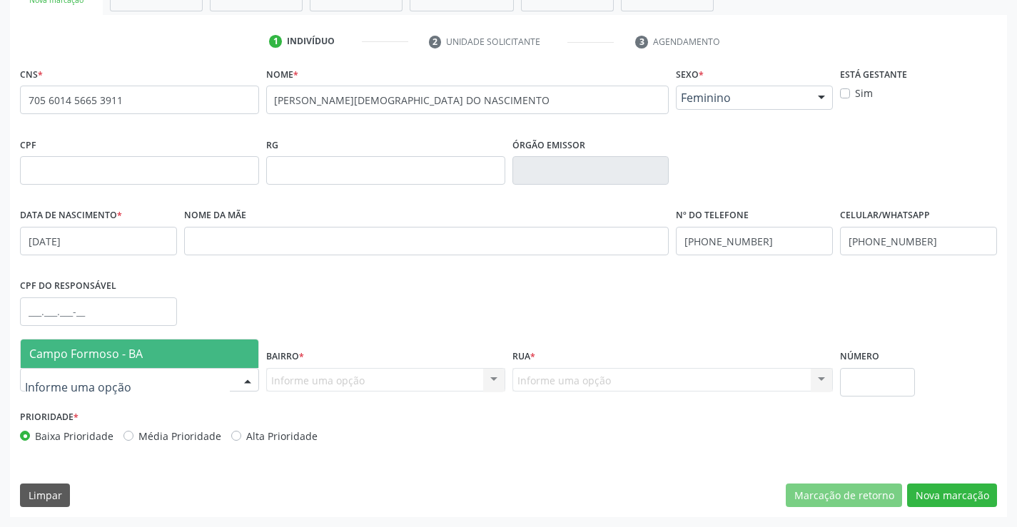
click at [131, 358] on span "Campo Formoso - BA" at bounding box center [85, 354] width 113 height 16
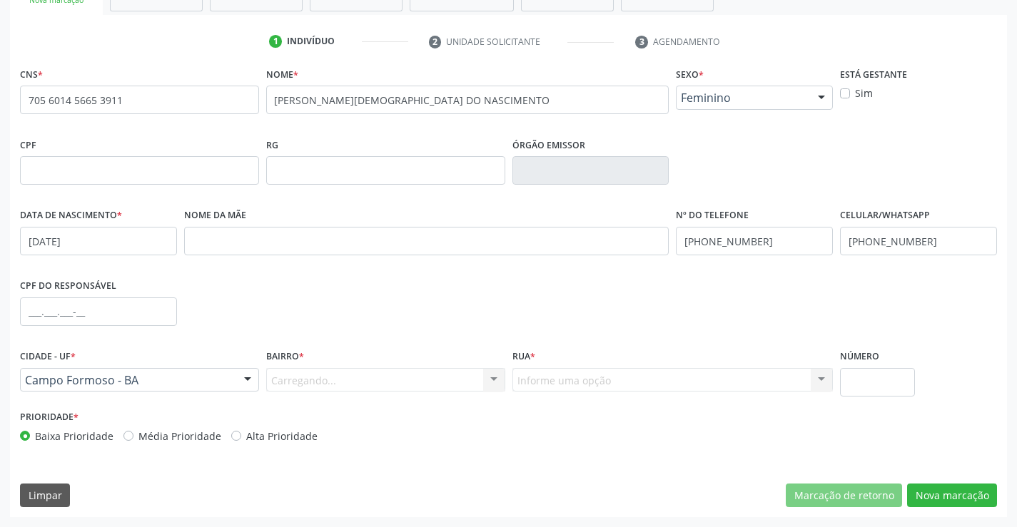
click at [487, 382] on div "Carregando... Nenhum resultado encontrado para: " " Nenhuma opção encontrada. D…" at bounding box center [385, 380] width 239 height 24
click at [487, 382] on div at bounding box center [493, 381] width 21 height 24
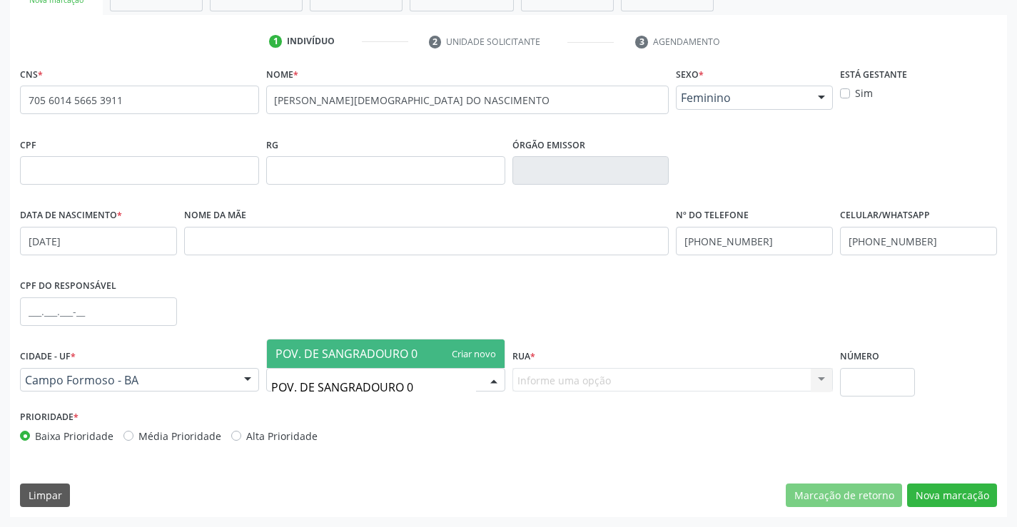
type input "POV. DE SANGRADOURO 01"
click at [447, 353] on span "POV. DE SANGRADOURO 01" at bounding box center [386, 354] width 238 height 29
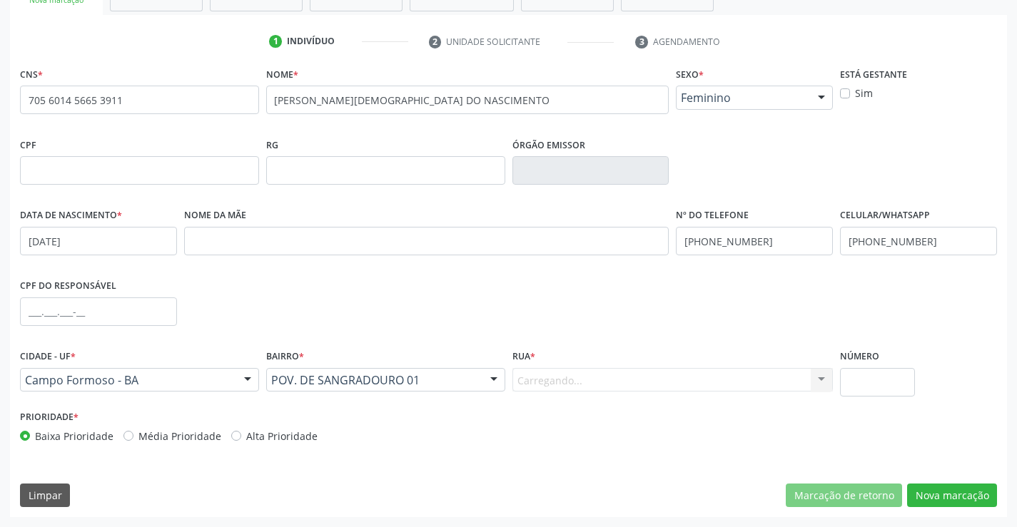
click at [639, 375] on div "Carregando... Nenhum resultado encontrado para: " " Nenhuma opção encontrada. D…" at bounding box center [672, 380] width 321 height 24
click at [810, 375] on div "Informe uma opção" at bounding box center [672, 380] width 321 height 24
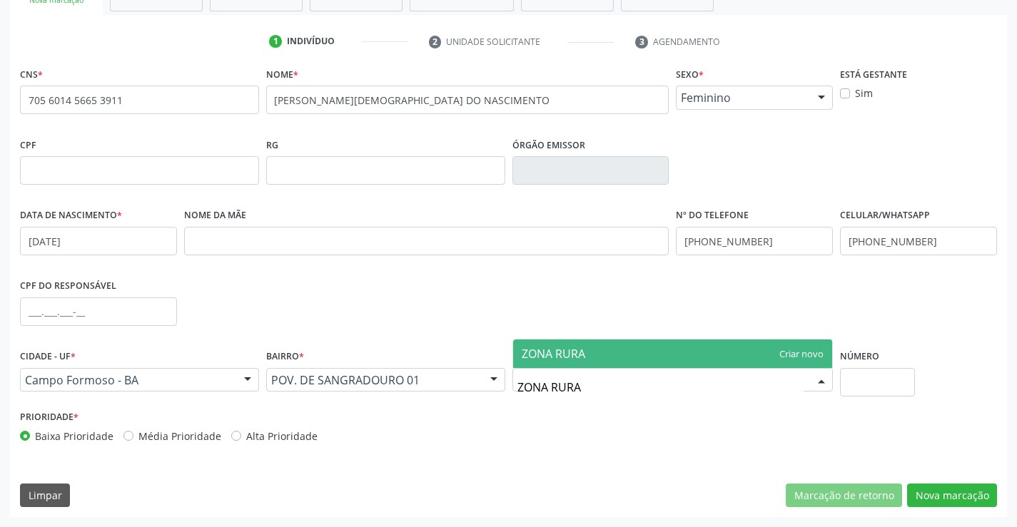
type input "ZONA RURAL"
click at [744, 345] on span "ZONA RURAL" at bounding box center [673, 354] width 320 height 29
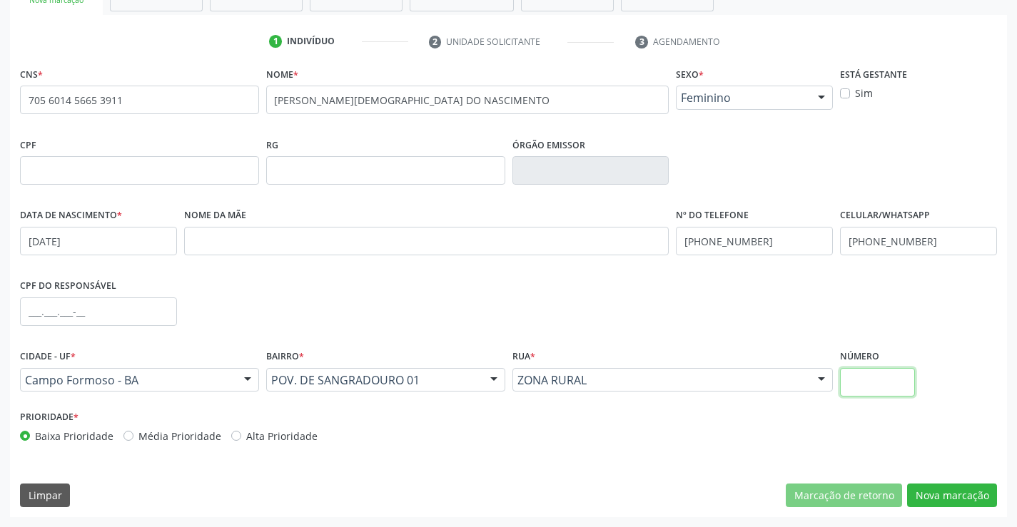
click at [869, 380] on input "text" at bounding box center [877, 382] width 75 height 29
type input "SN"
click at [951, 492] on button "Nova marcação" at bounding box center [952, 496] width 90 height 24
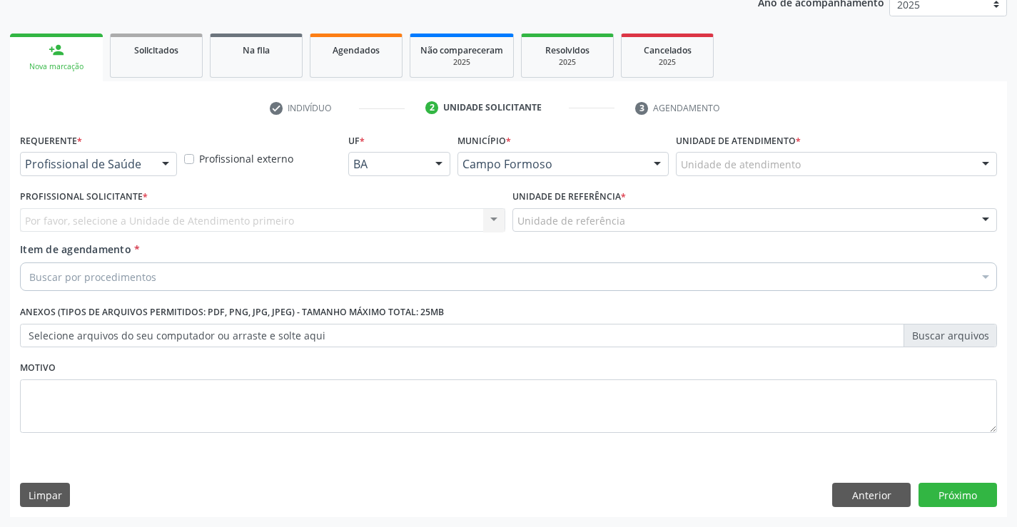
click at [148, 158] on div "Profissional de Saúde" at bounding box center [98, 164] width 157 height 24
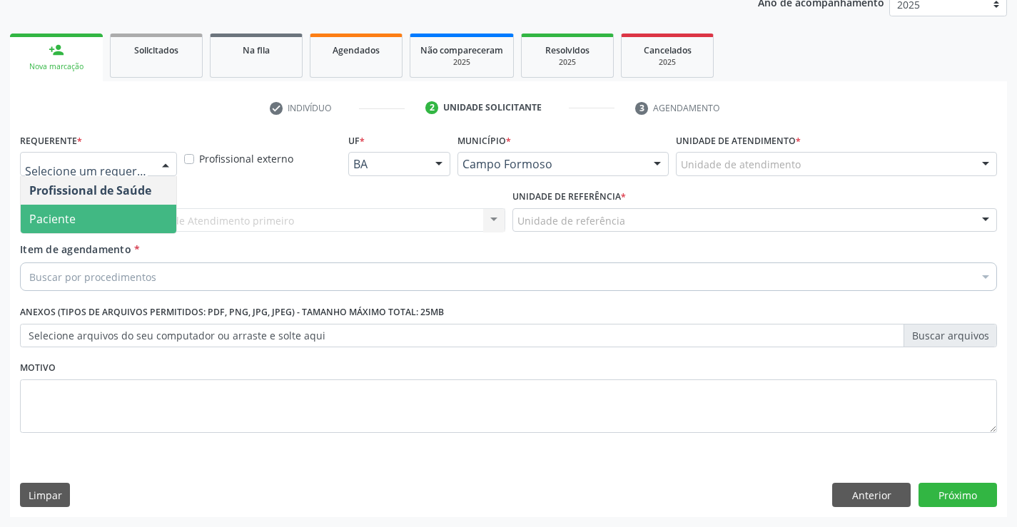
click at [100, 213] on span "Paciente" at bounding box center [99, 219] width 156 height 29
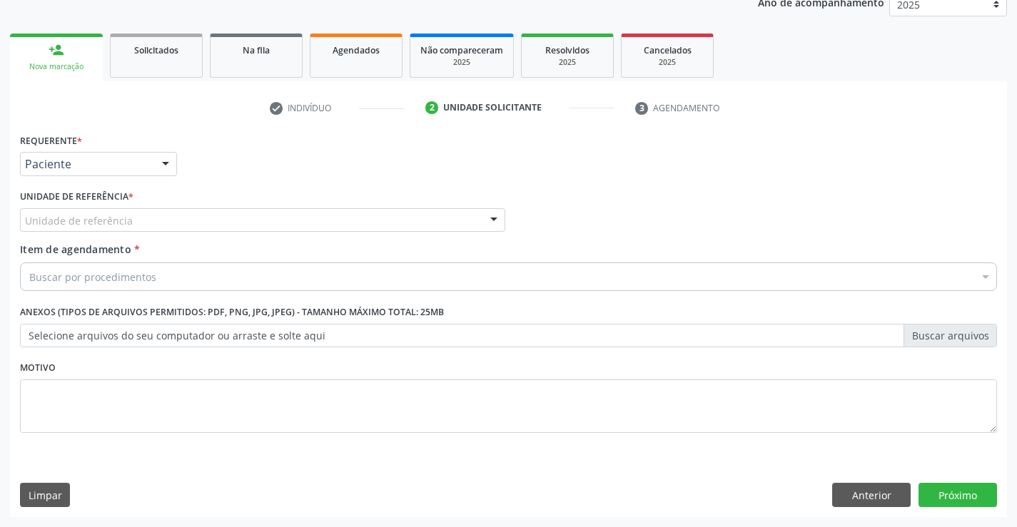
click at [276, 220] on div "Unidade de referência" at bounding box center [262, 220] width 485 height 24
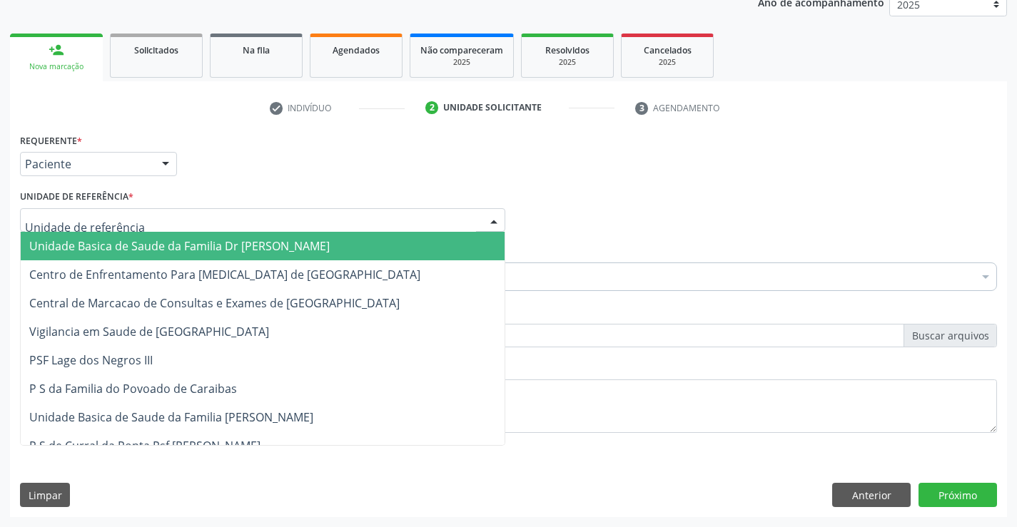
type input "J"
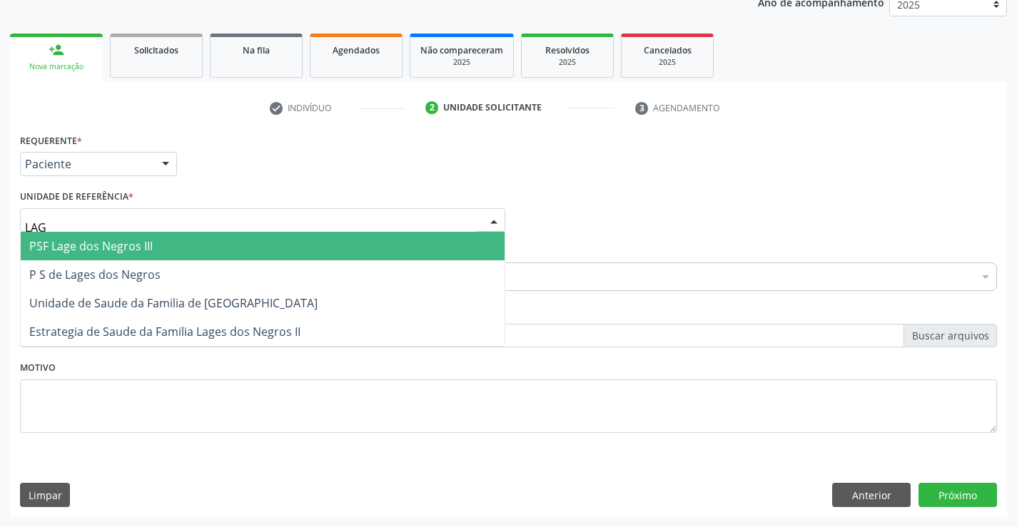
type input "LAGE"
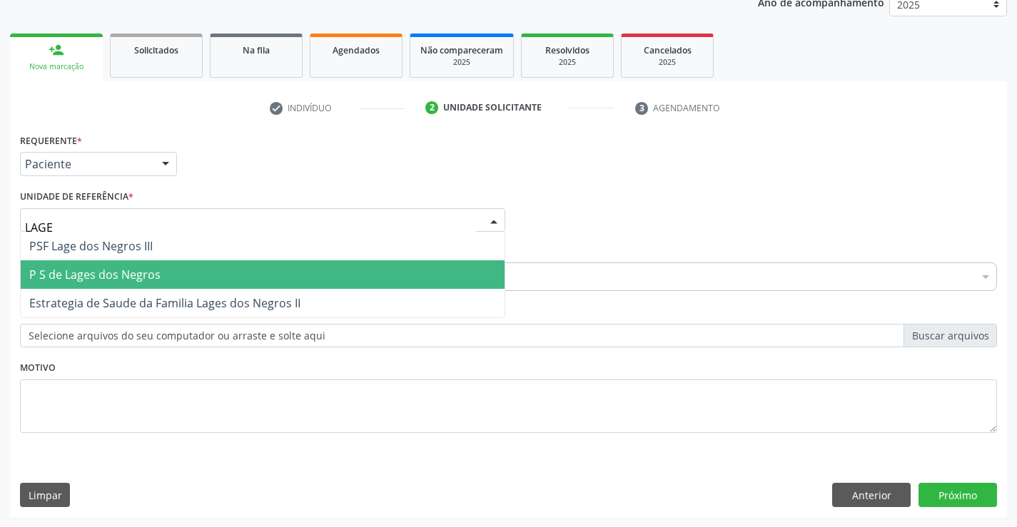
click at [124, 267] on span "P S de Lages dos Negros" at bounding box center [94, 275] width 131 height 16
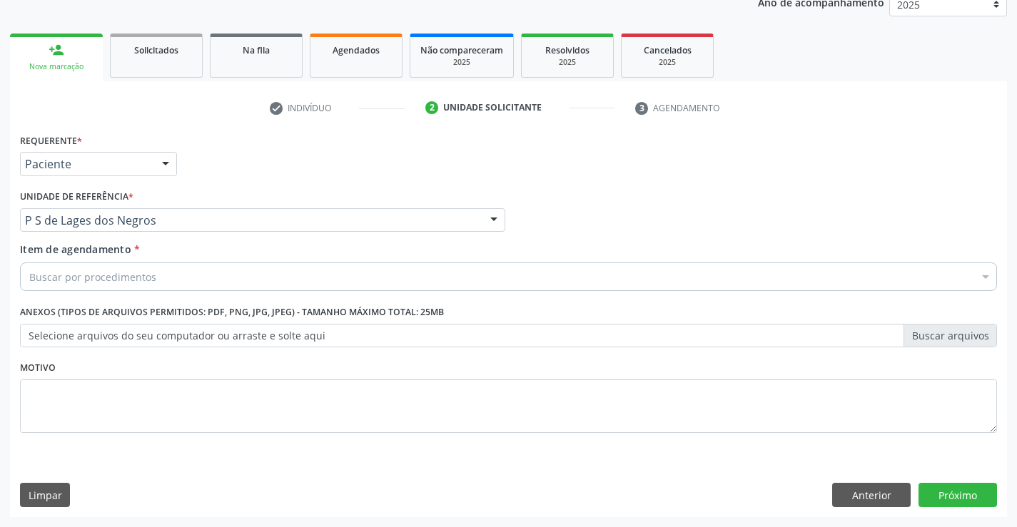
click at [158, 278] on div "Buscar por procedimentos" at bounding box center [508, 277] width 977 height 29
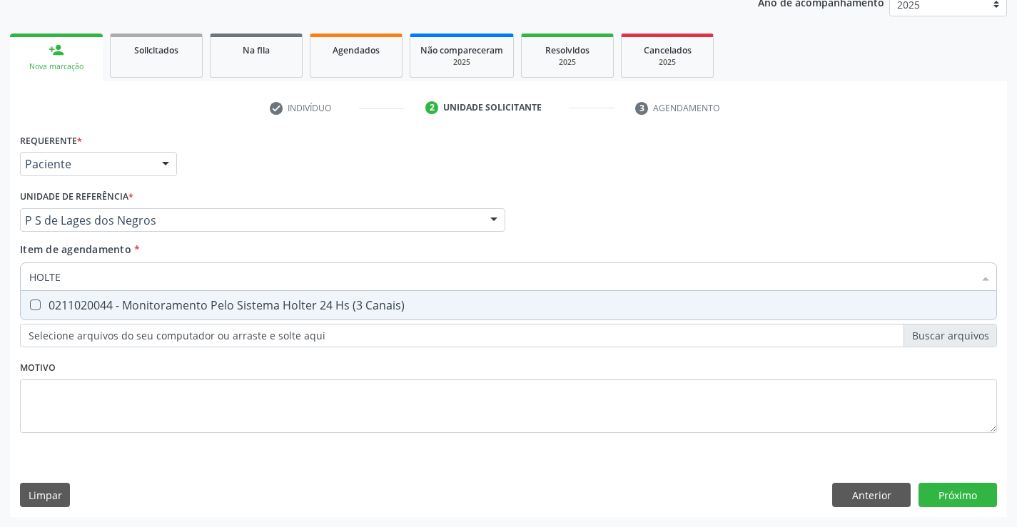
type input "HOLTER"
click at [230, 306] on div "0211020044 - Monitoramento Pelo Sistema Holter 24 Hs (3 Canais)" at bounding box center [508, 305] width 958 height 11
checkbox Canais\) "true"
click at [609, 423] on div "Requerente * Paciente Profissional de Saúde Paciente Nenhum resultado encontrad…" at bounding box center [508, 291] width 977 height 323
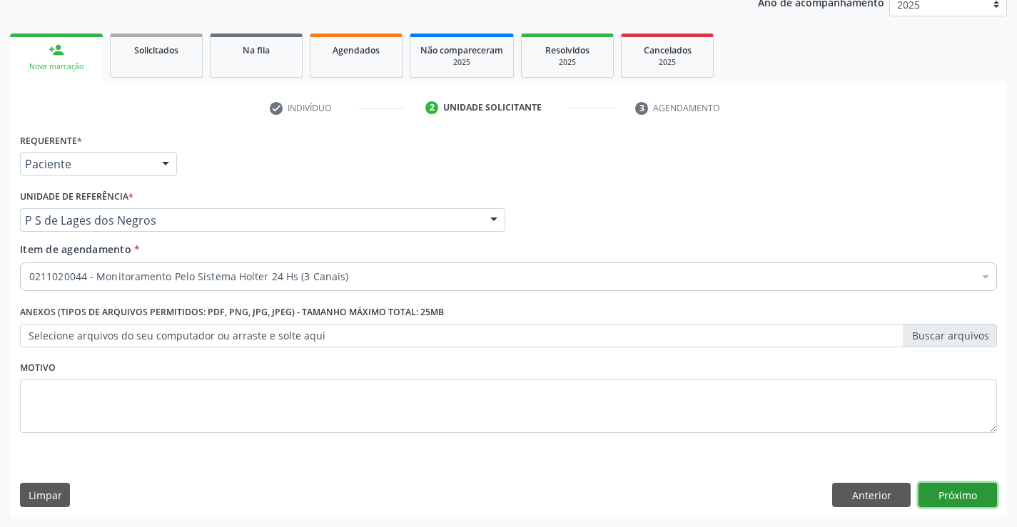
click at [940, 489] on button "Próximo" at bounding box center [957, 495] width 78 height 24
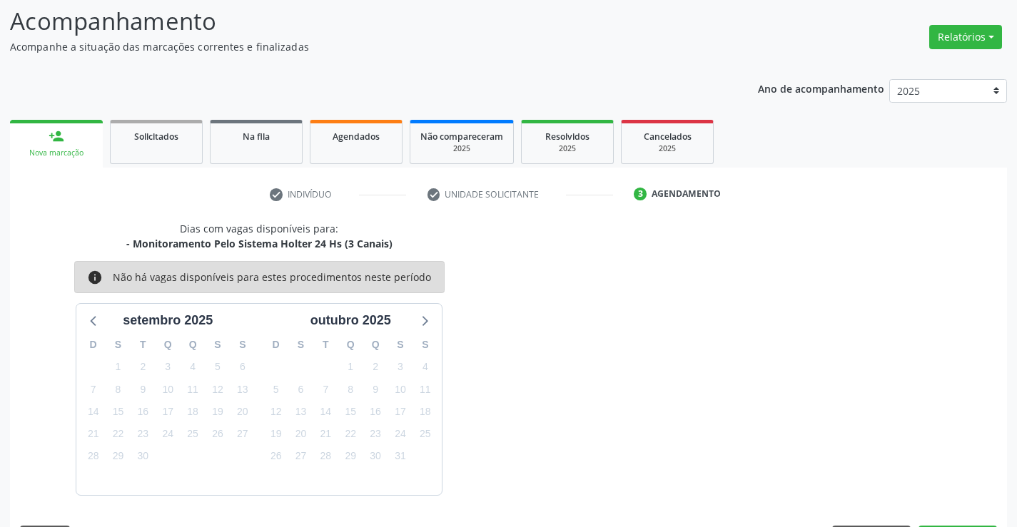
scroll to position [136, 0]
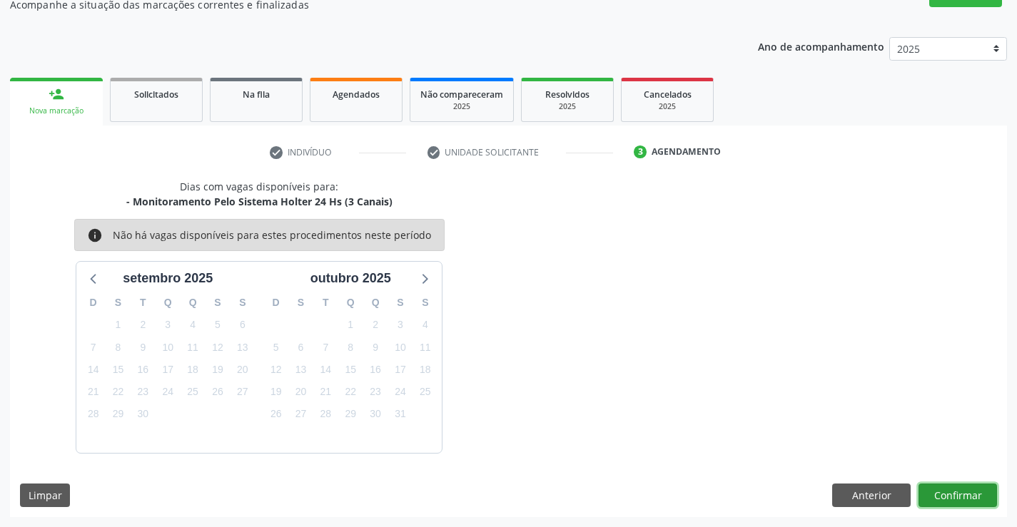
click at [941, 489] on button "Confirmar" at bounding box center [957, 496] width 78 height 24
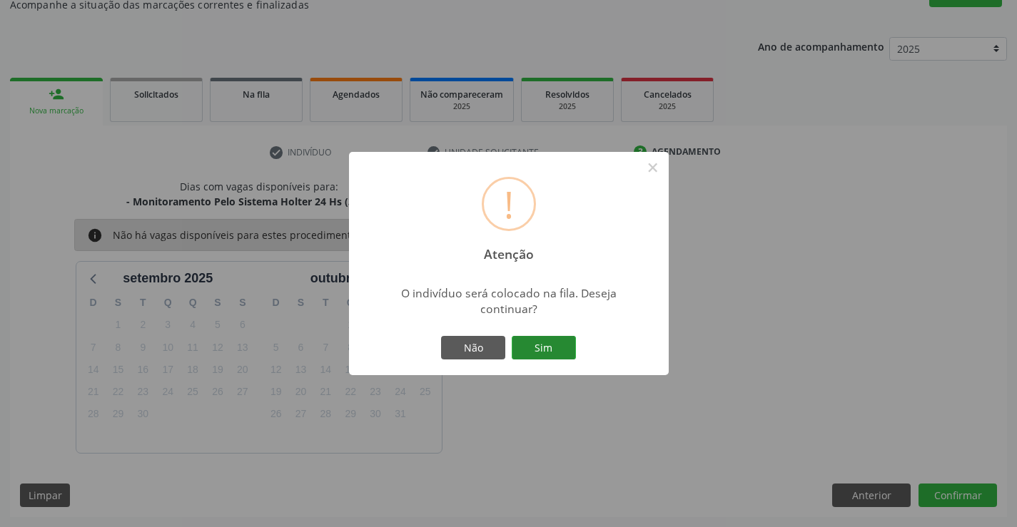
click at [562, 343] on button "Sim" at bounding box center [544, 348] width 64 height 24
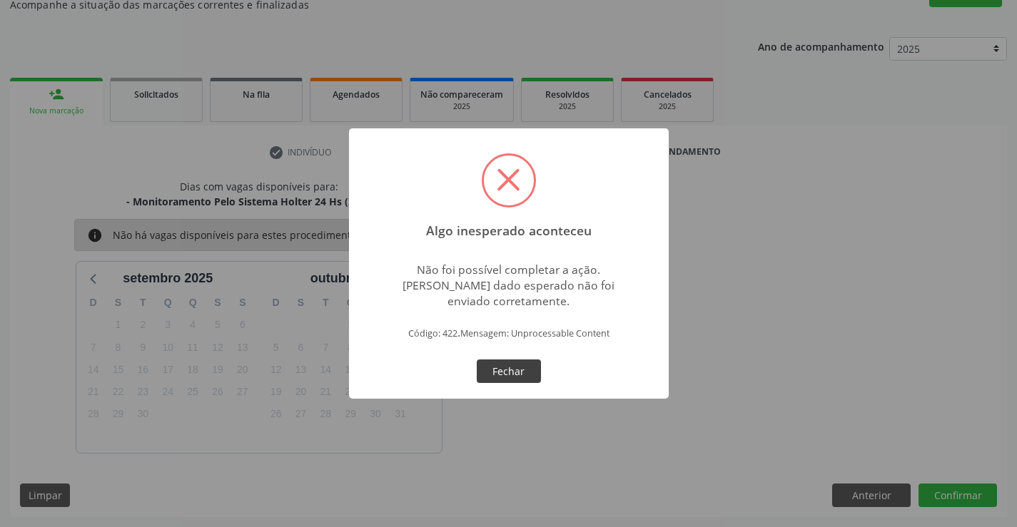
click at [503, 367] on button "Fechar" at bounding box center [509, 372] width 64 height 24
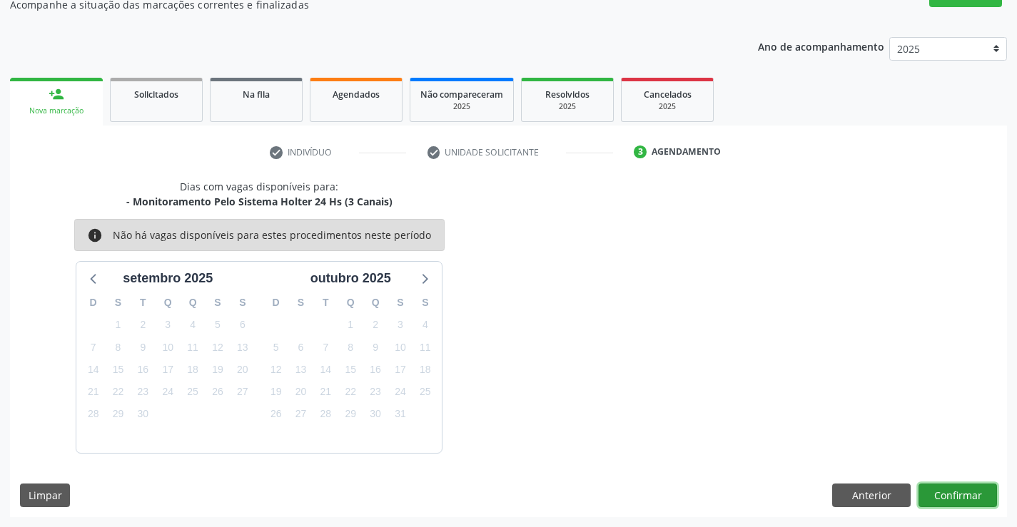
click at [977, 490] on button "Confirmar" at bounding box center [957, 496] width 78 height 24
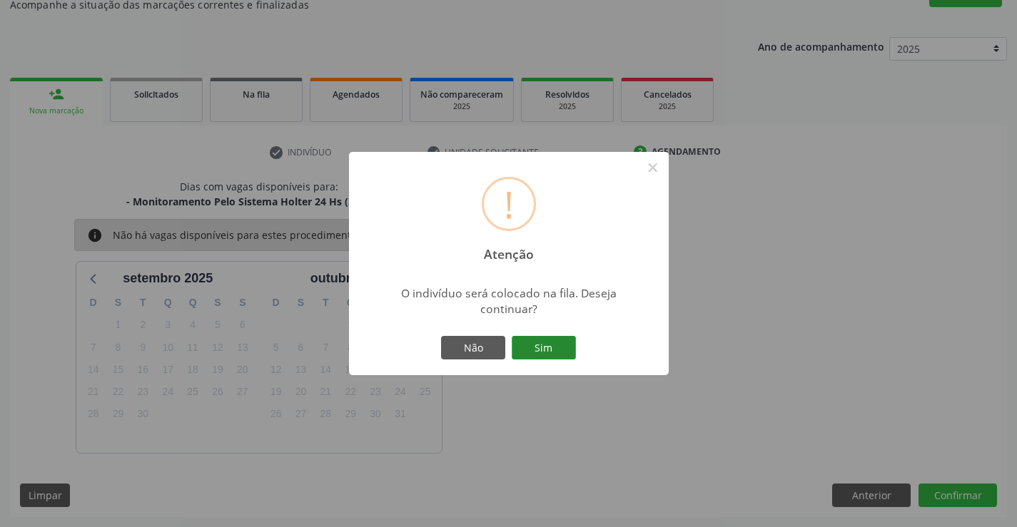
click at [549, 341] on button "Sim" at bounding box center [544, 348] width 64 height 24
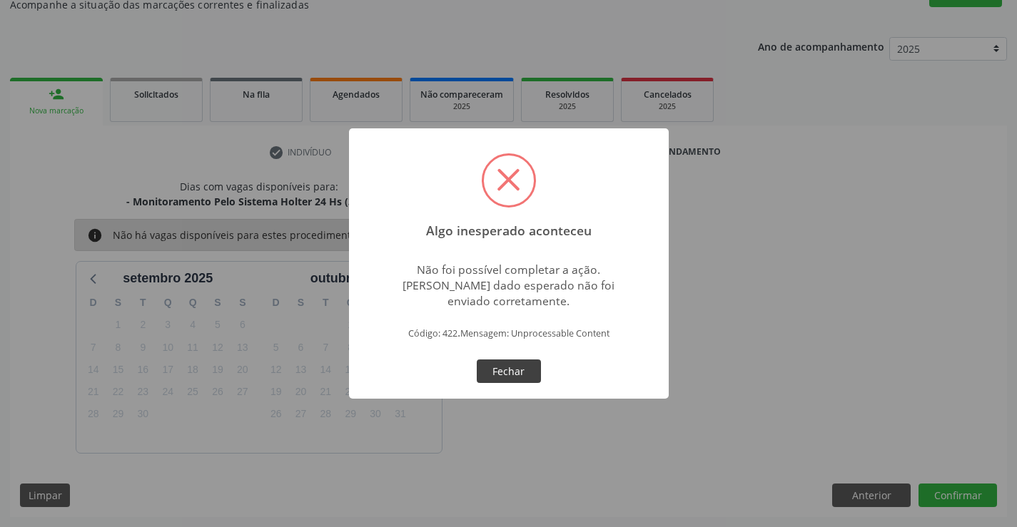
click at [522, 371] on button "Fechar" at bounding box center [509, 372] width 64 height 24
